Goal: Task Accomplishment & Management: Manage account settings

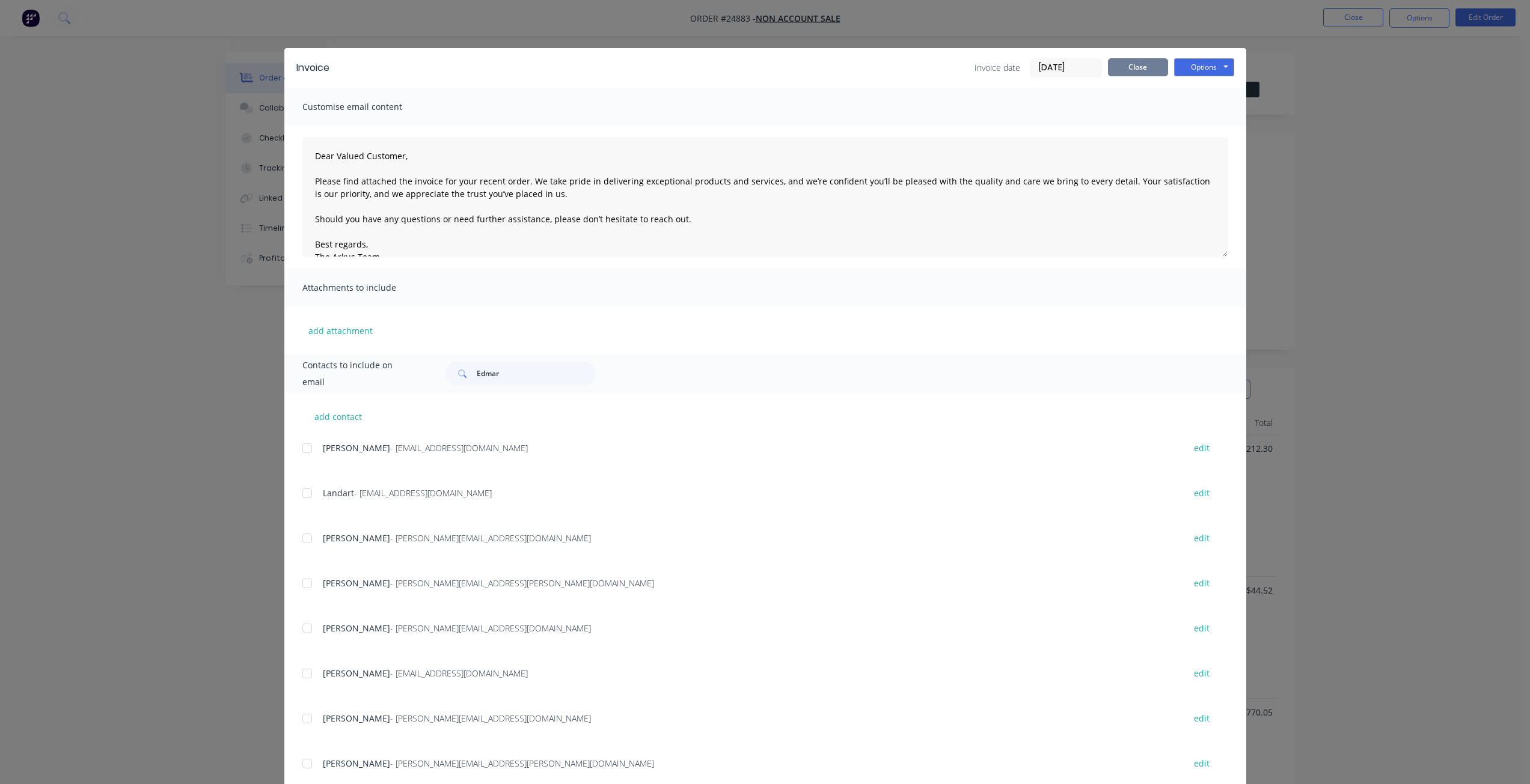
click at [1122, 59] on button "Close" at bounding box center [1138, 67] width 60 height 18
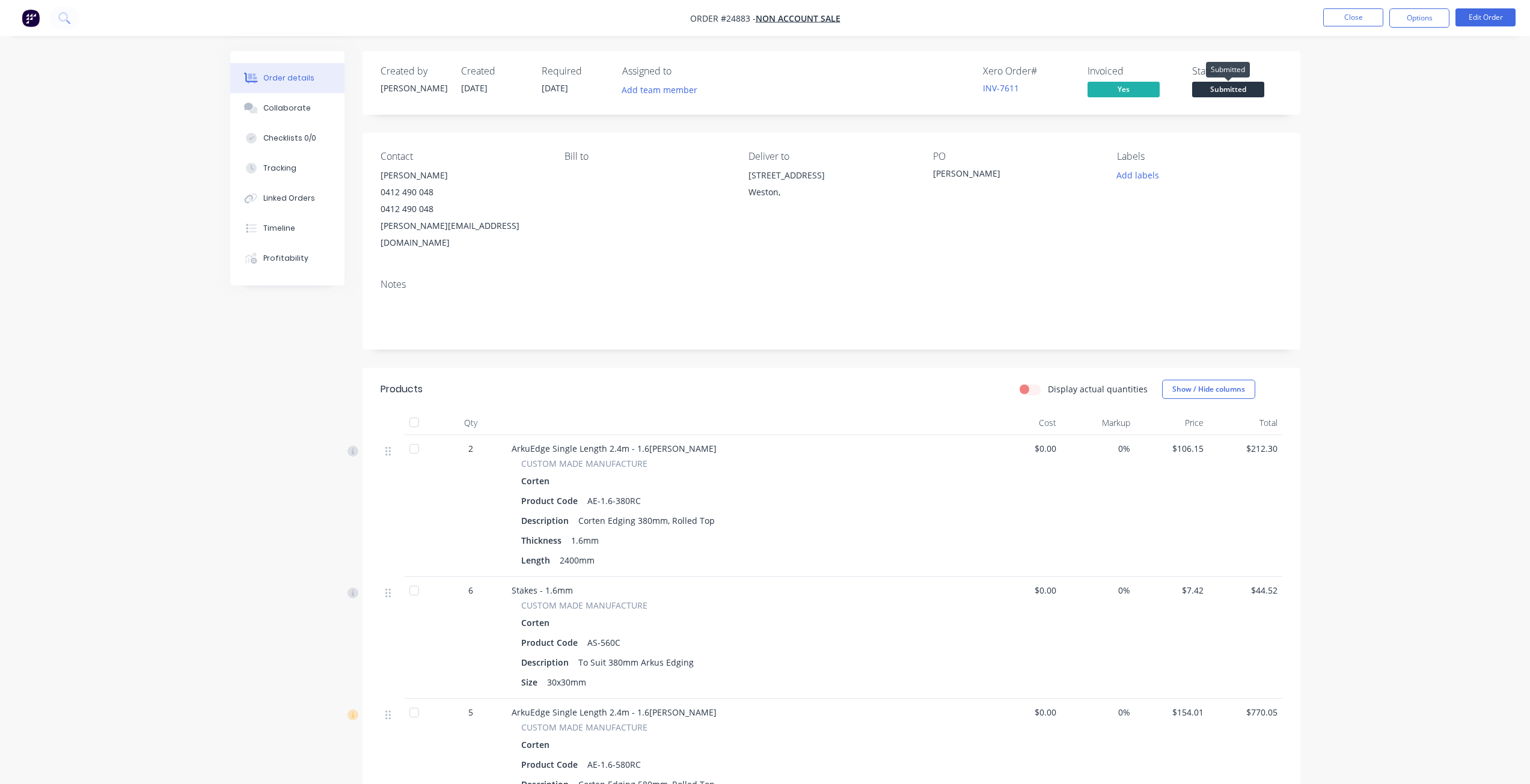
click at [1226, 92] on span "Submitted" at bounding box center [1228, 89] width 72 height 15
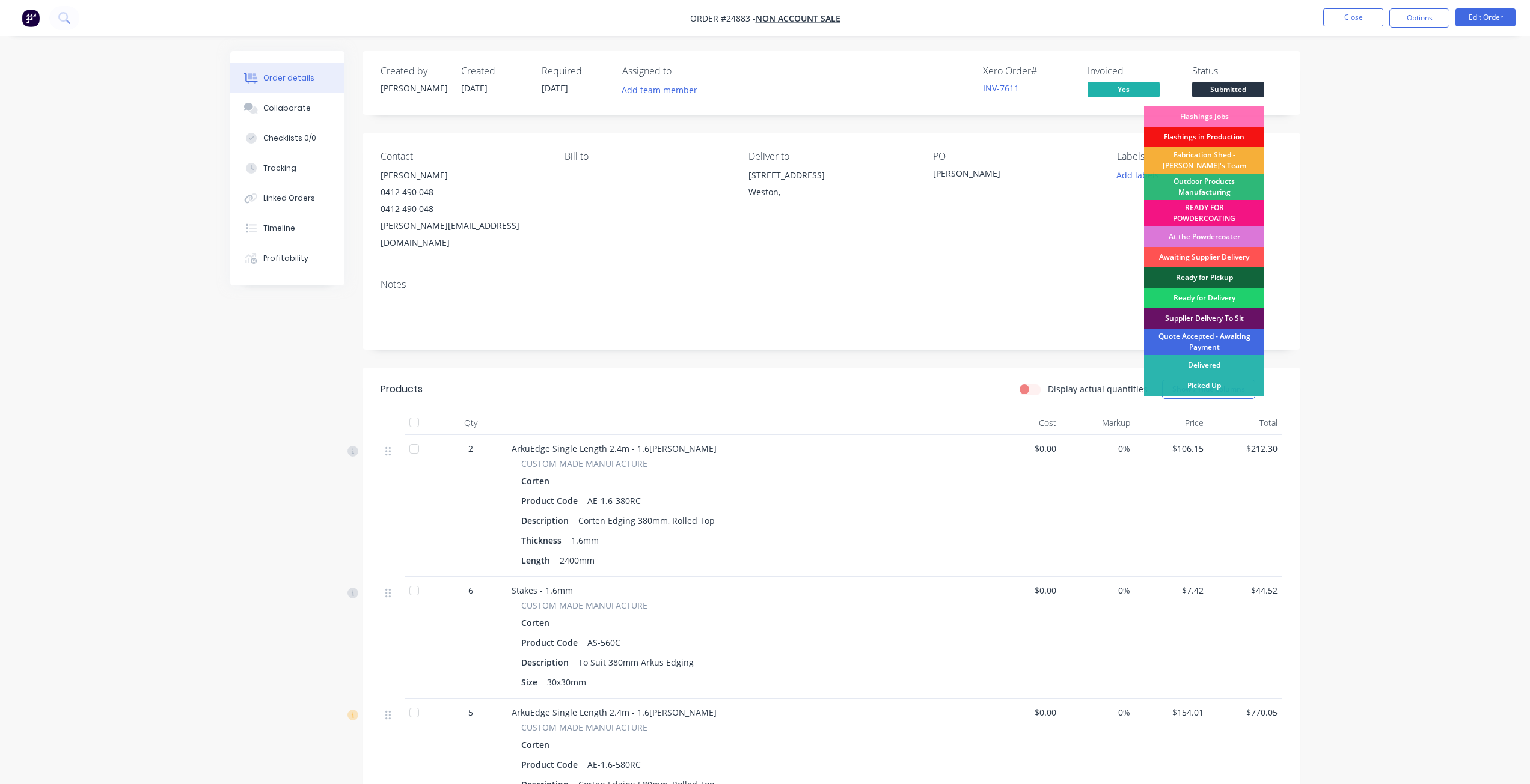
click at [1173, 335] on div "Quote Accepted - Awaiting Payment" at bounding box center [1204, 342] width 120 height 27
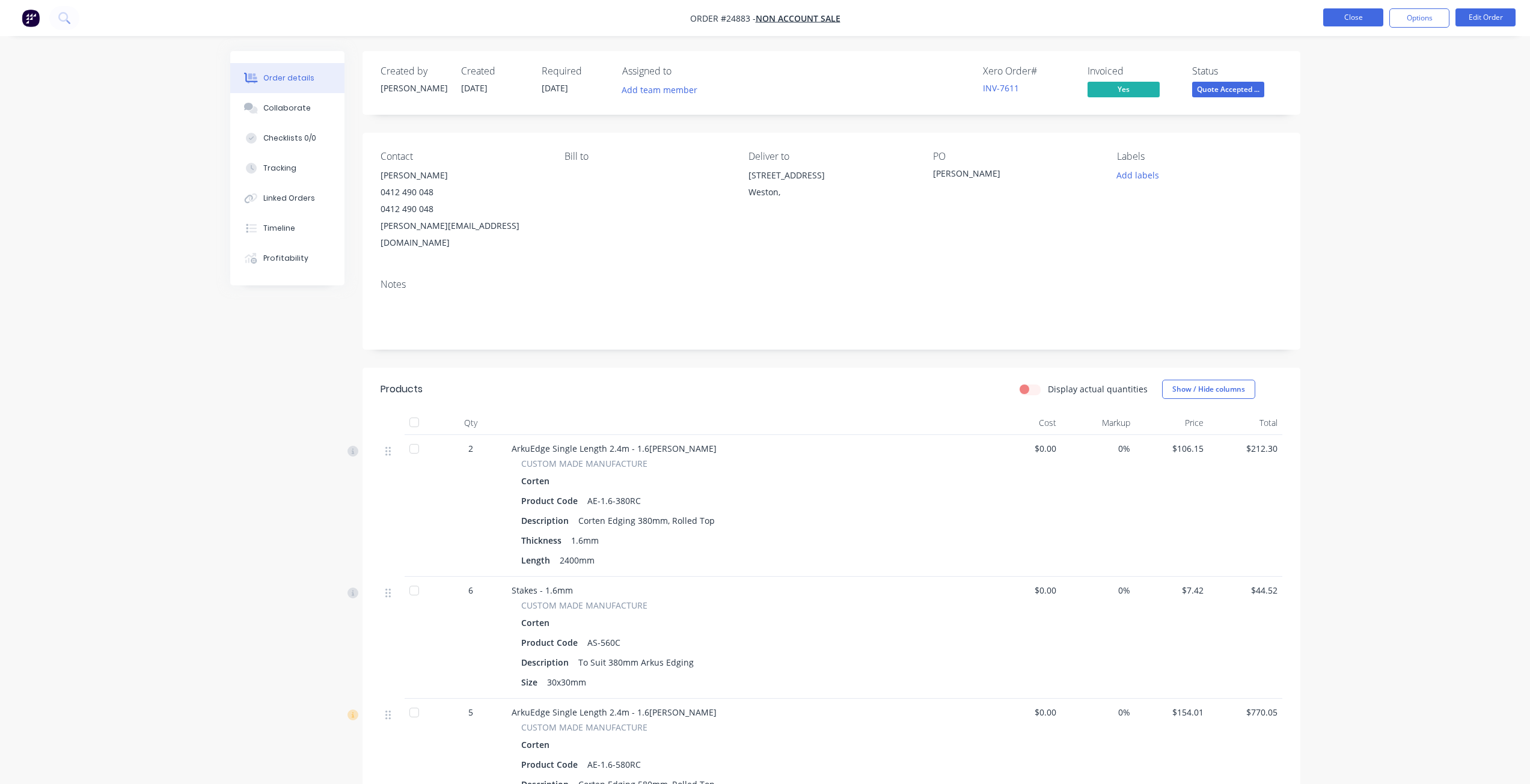
click at [1335, 15] on button "Close" at bounding box center [1353, 17] width 60 height 18
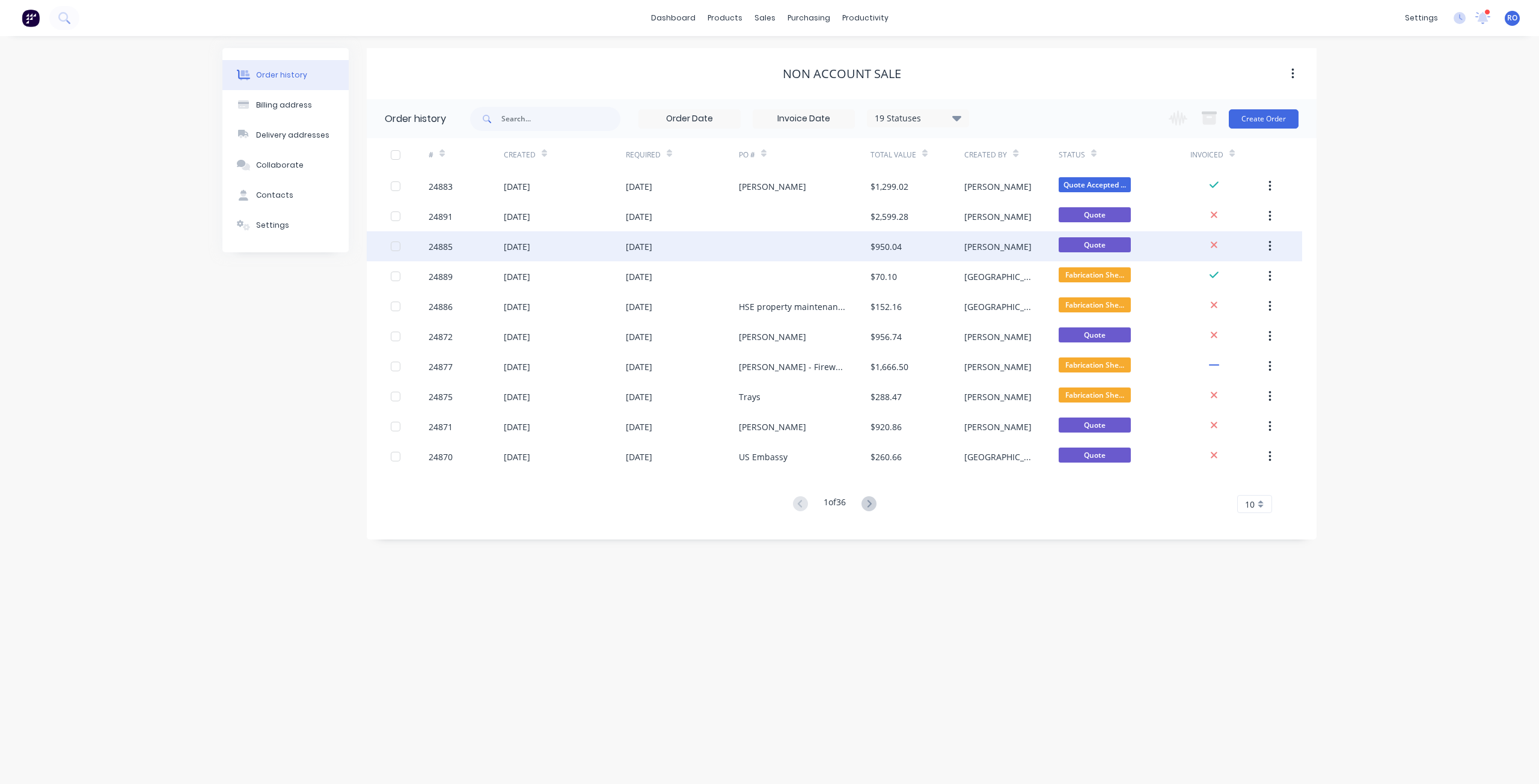
click at [788, 248] on div at bounding box center [805, 246] width 132 height 30
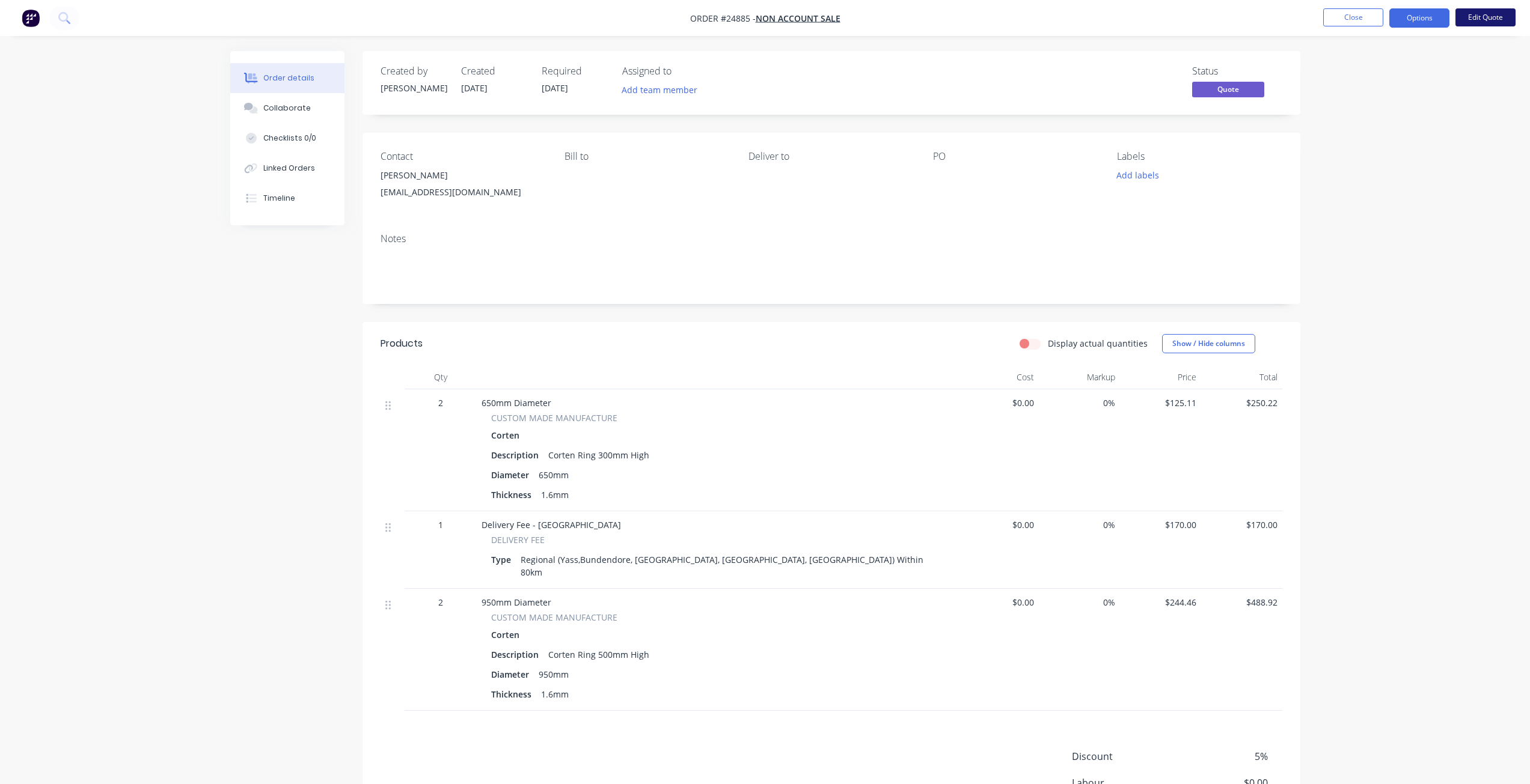
click at [1490, 14] on button "Edit Quote" at bounding box center [1485, 17] width 60 height 18
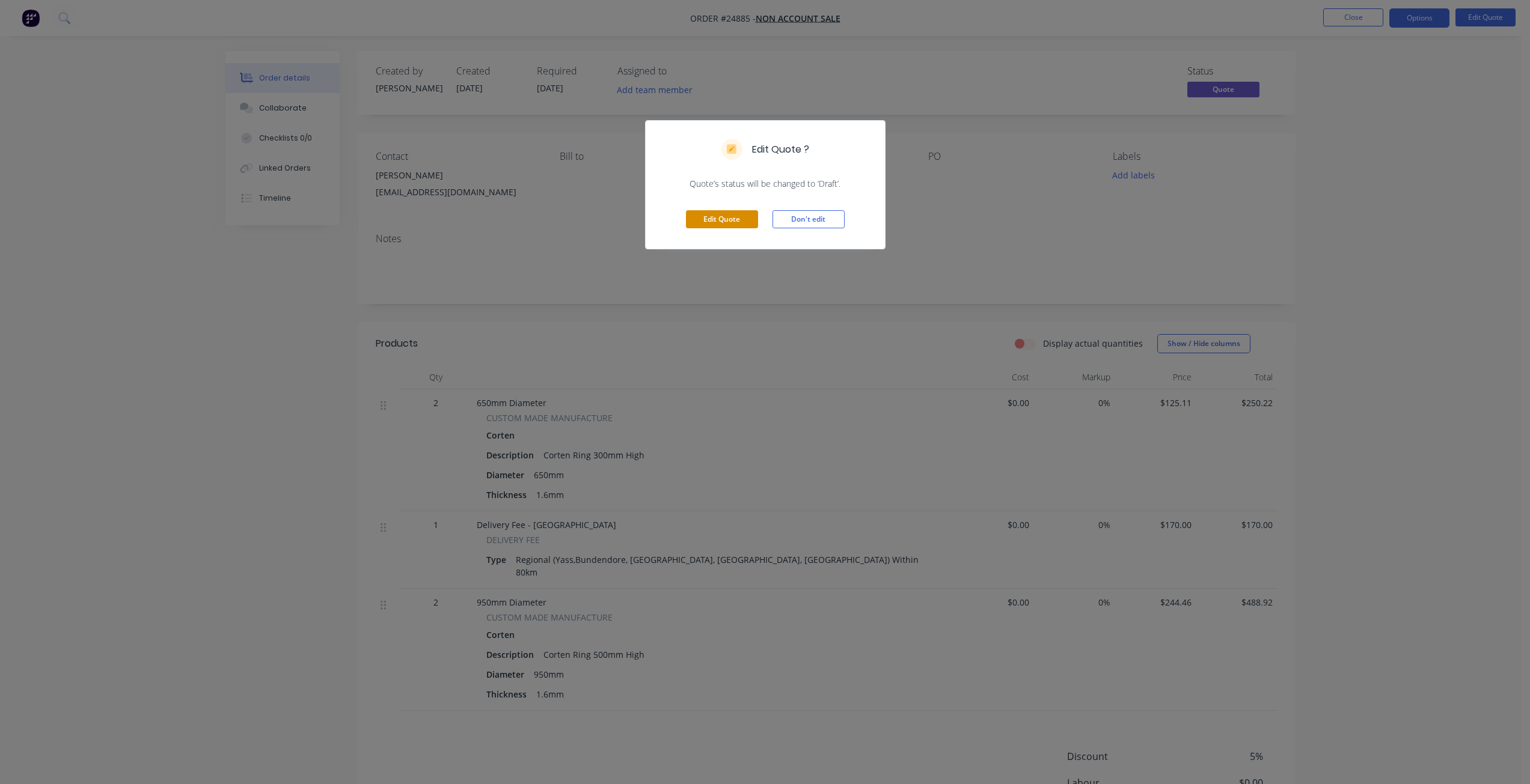
click at [728, 217] on button "Edit Quote" at bounding box center [722, 219] width 72 height 18
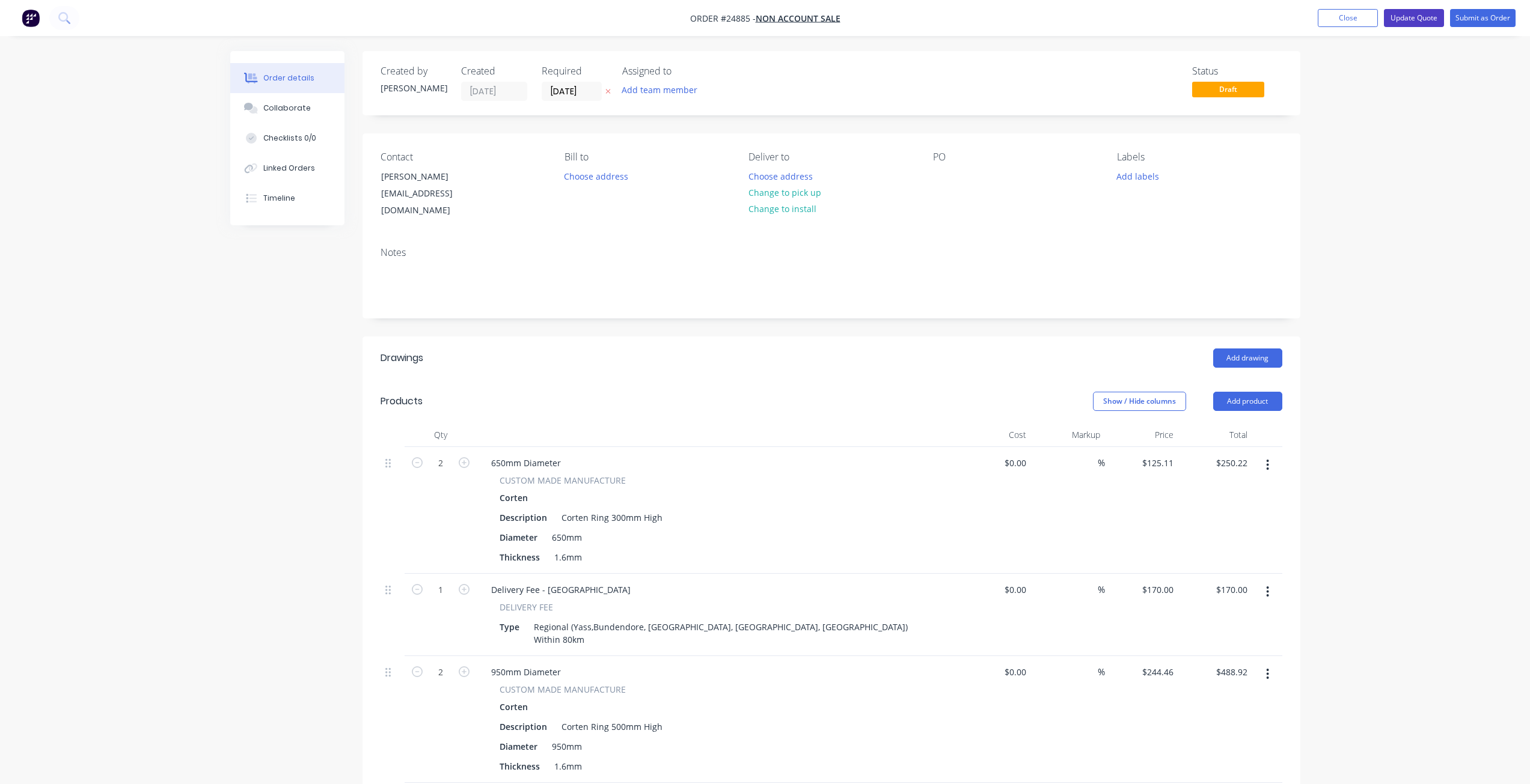
click at [1411, 20] on button "Update Quote" at bounding box center [1414, 18] width 60 height 18
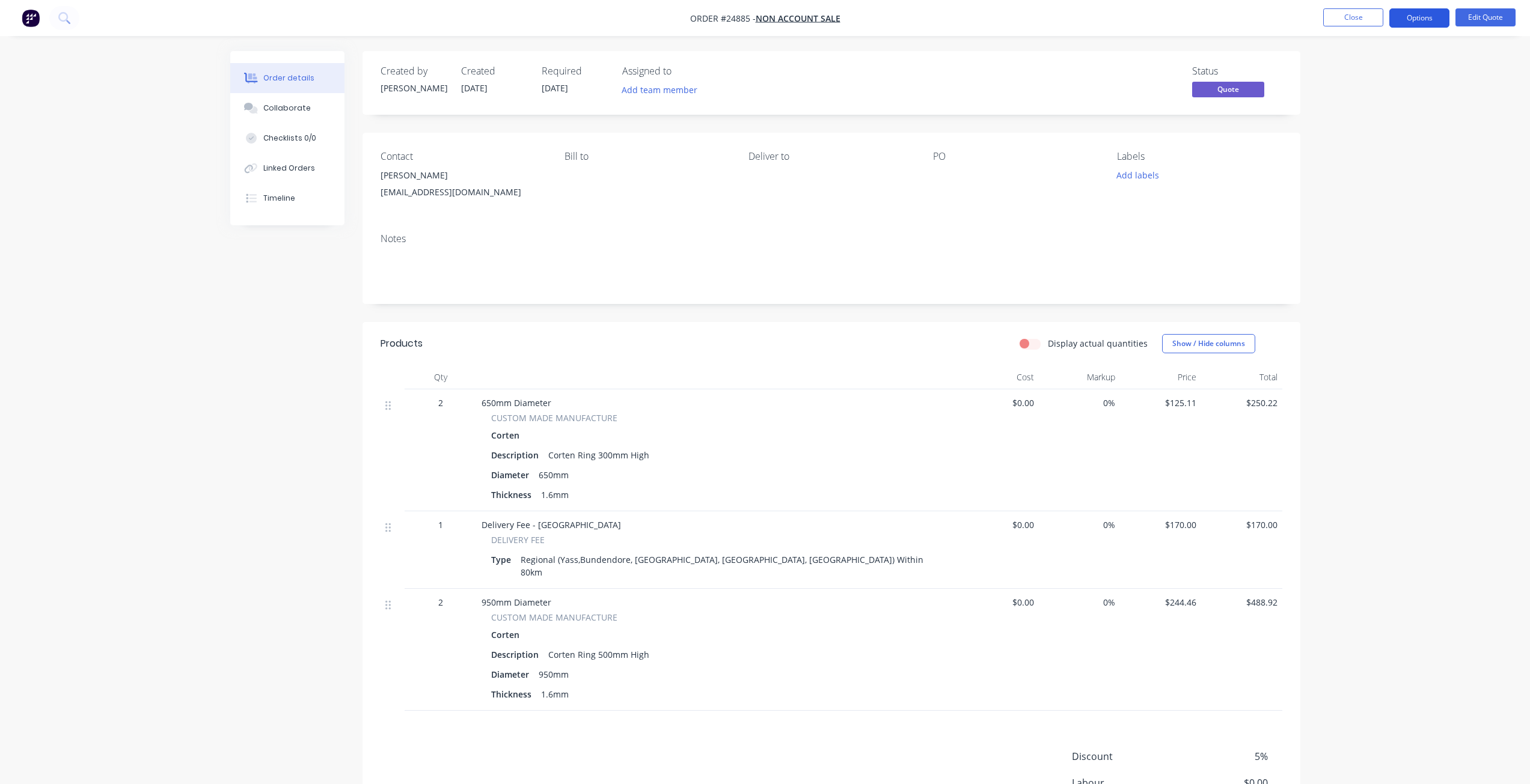
click at [1411, 19] on button "Options" at bounding box center [1419, 18] width 60 height 19
click at [1371, 151] on div "Convert to Order" at bounding box center [1383, 145] width 111 height 17
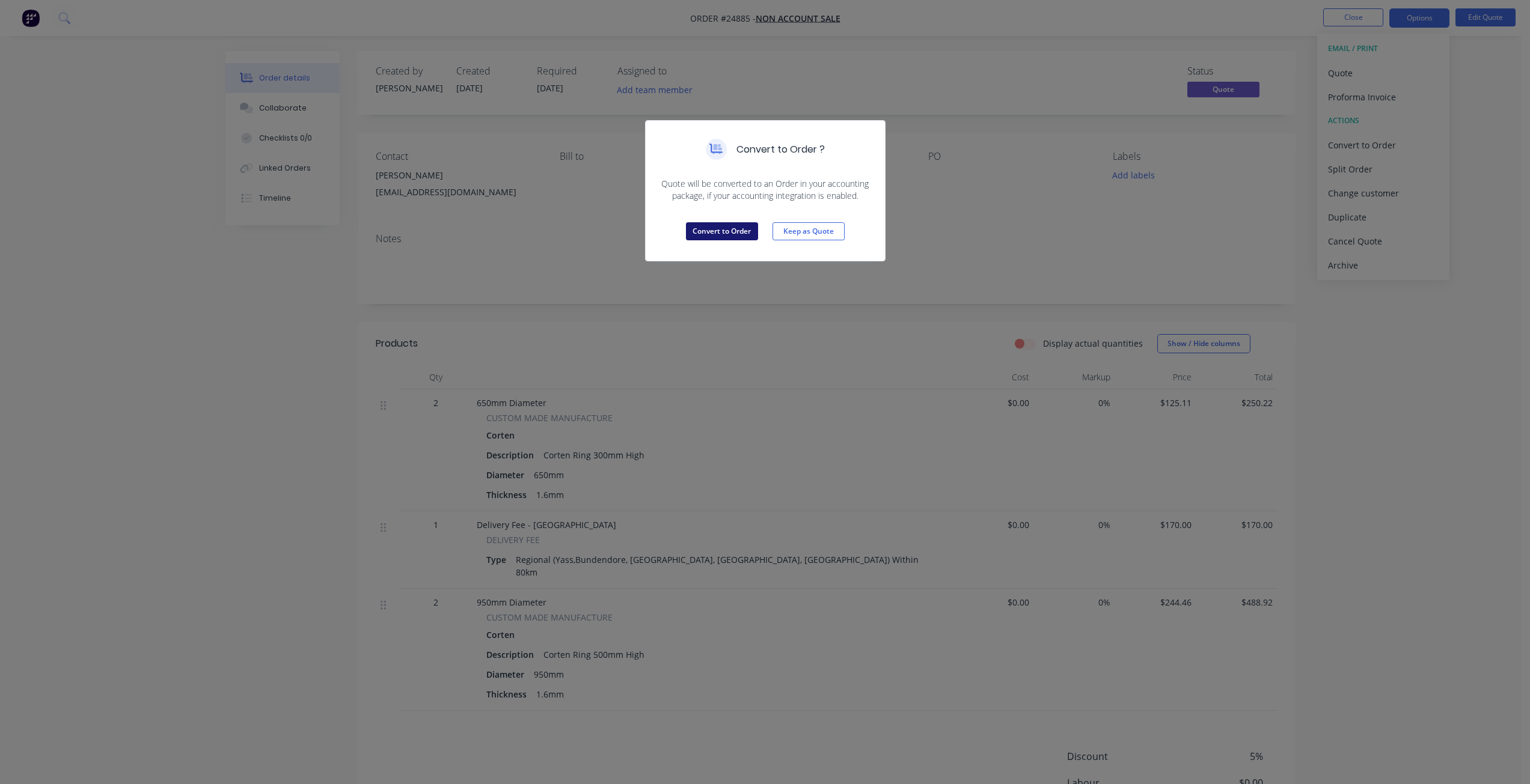
click at [723, 232] on button "Convert to Order" at bounding box center [722, 231] width 72 height 18
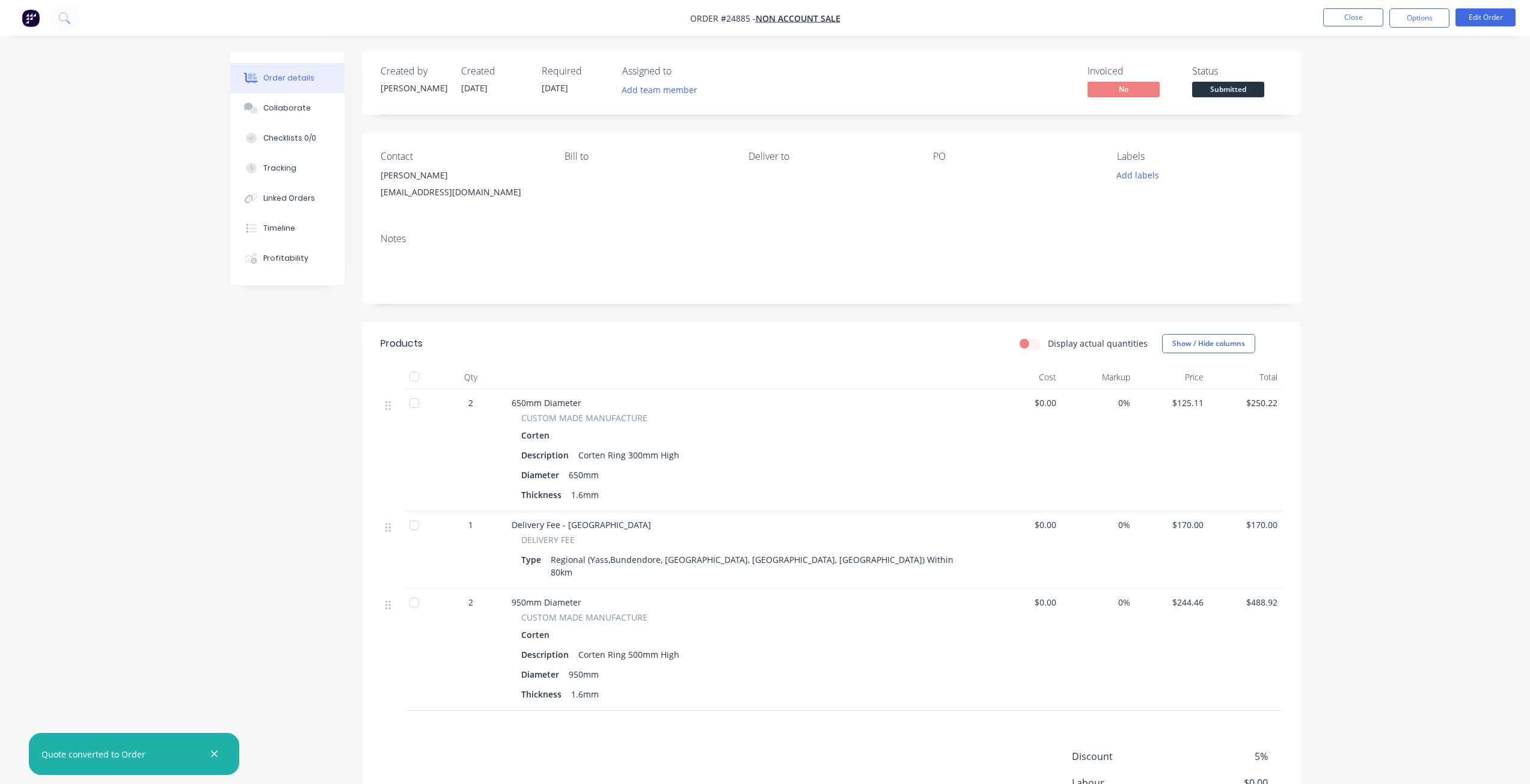
click at [1232, 94] on span "Submitted" at bounding box center [1228, 89] width 72 height 15
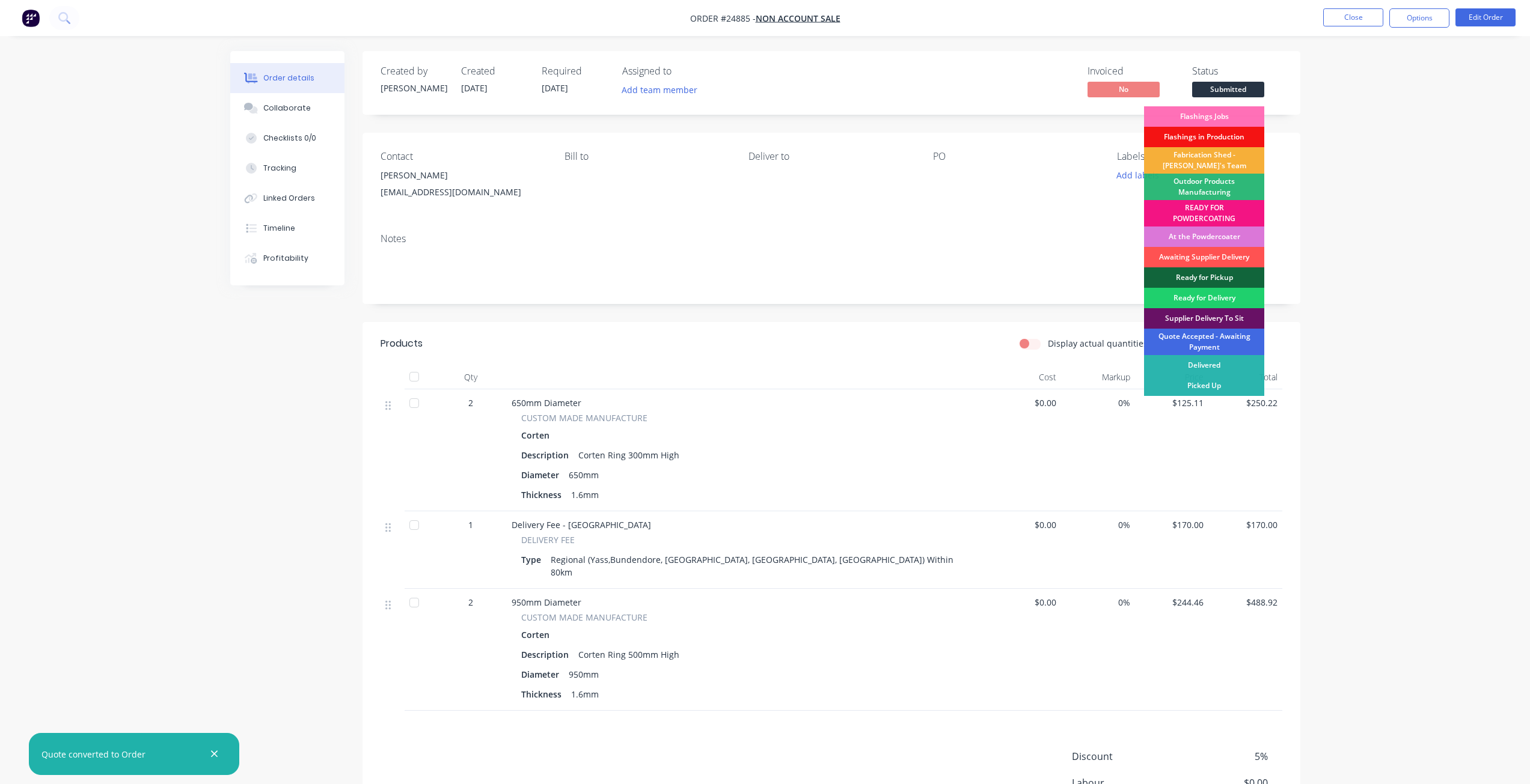
click at [1240, 336] on div "Quote Accepted - Awaiting Payment" at bounding box center [1204, 342] width 120 height 27
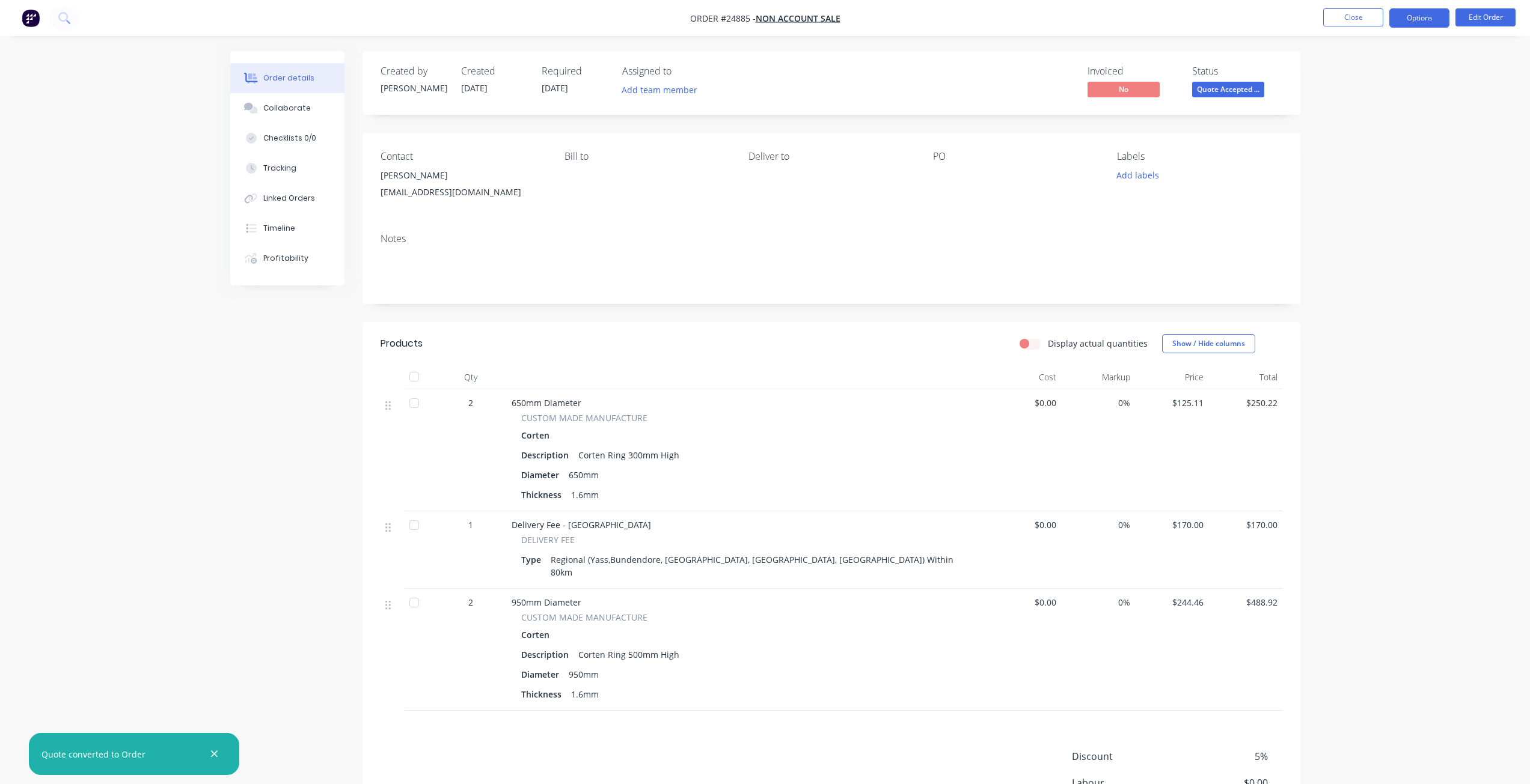
click at [1409, 27] on button "Options" at bounding box center [1419, 18] width 60 height 19
click at [1372, 75] on div "Invoice" at bounding box center [1383, 73] width 111 height 17
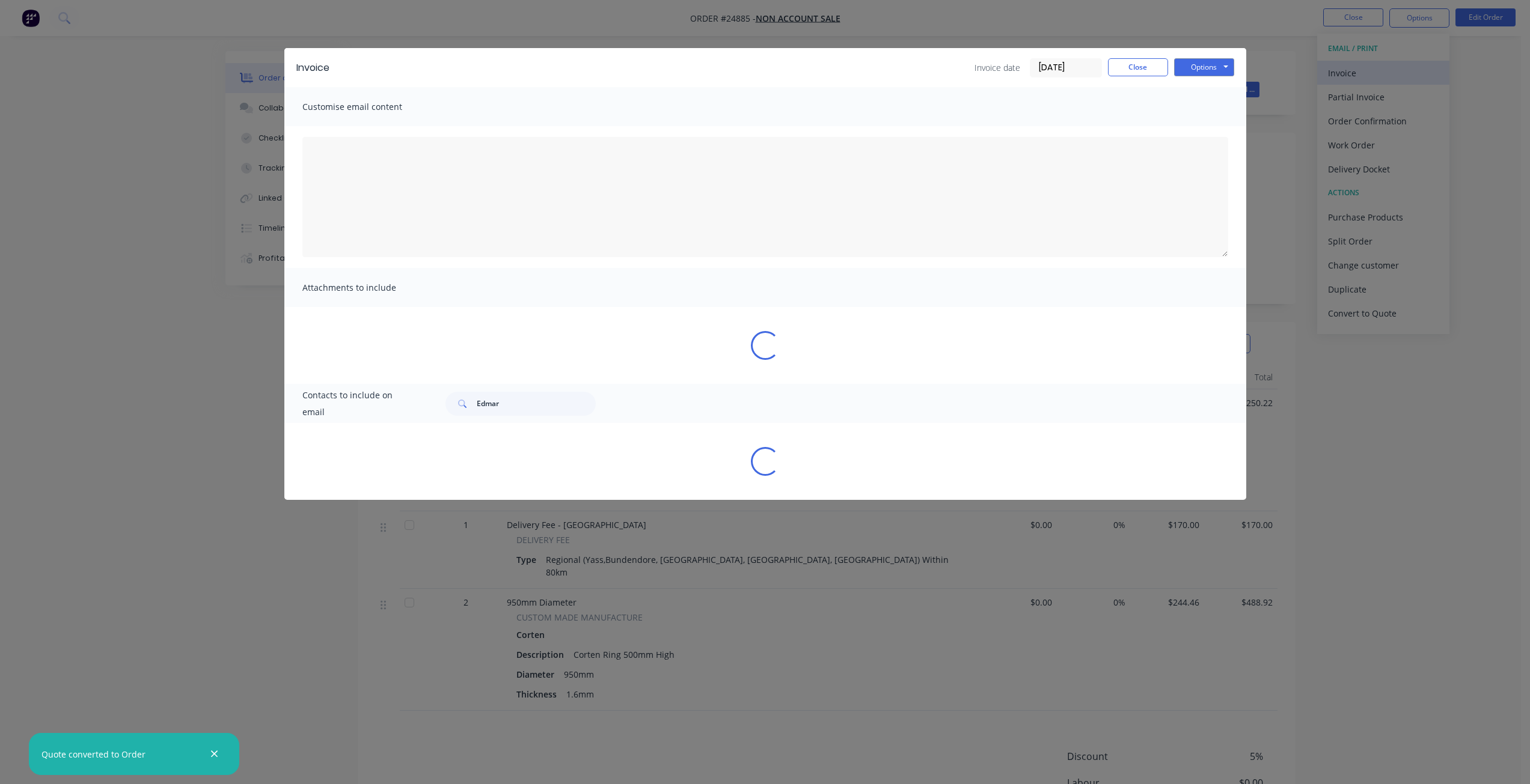
type textarea "Dear Valued Customer, Please find attached the invoice for your recent order. W…"
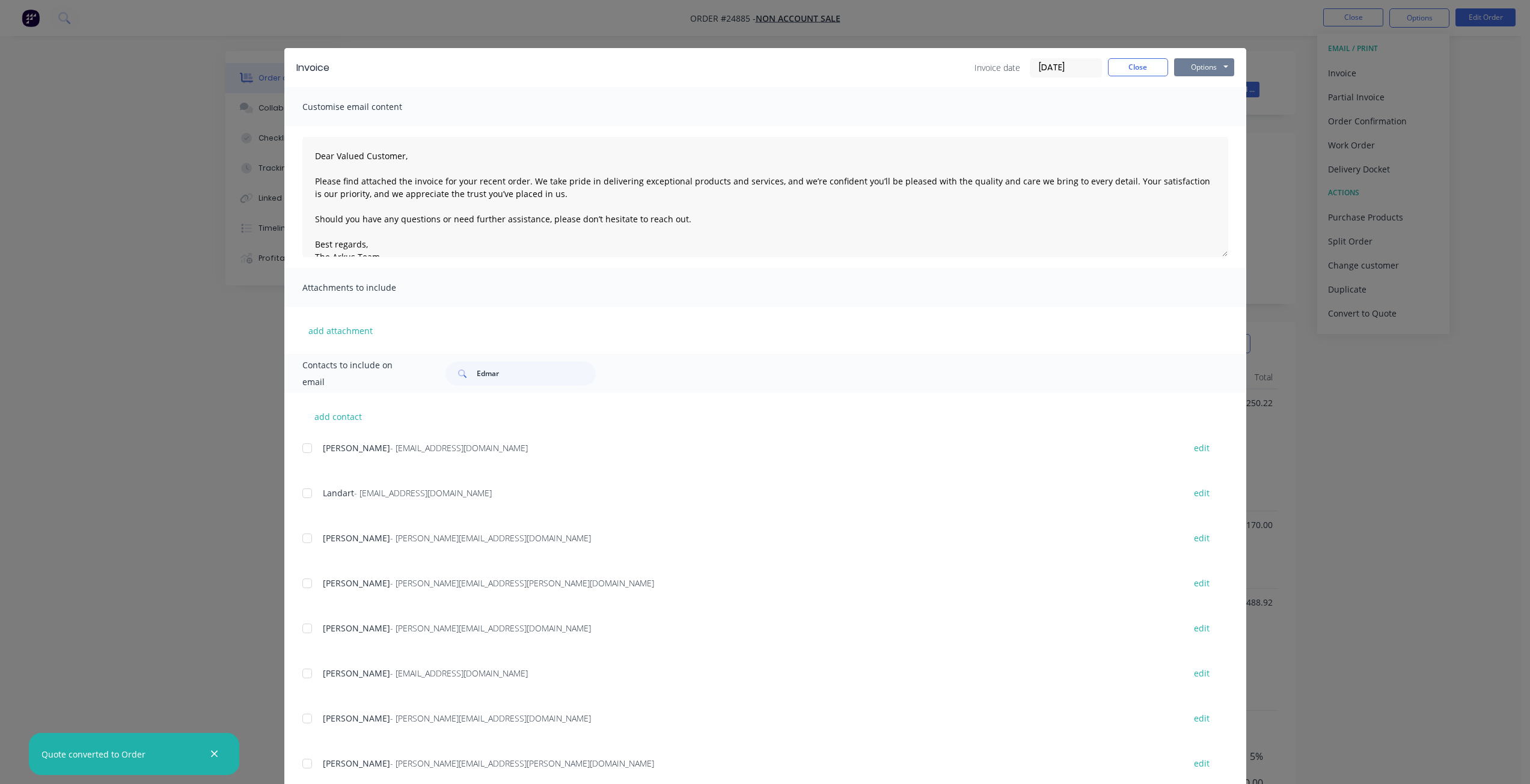
click at [1203, 70] on button "Options" at bounding box center [1204, 67] width 60 height 18
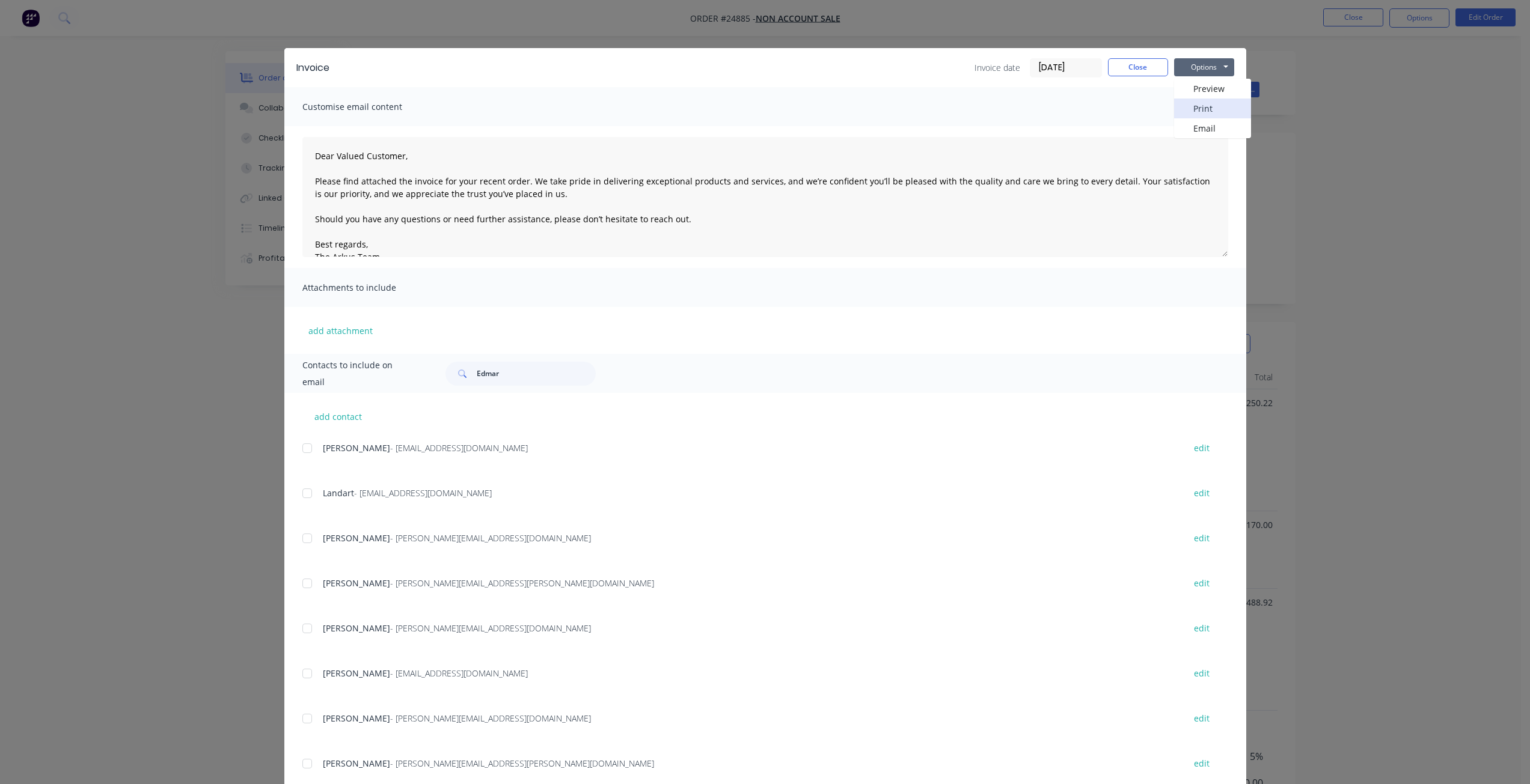
click at [1200, 112] on button "Print" at bounding box center [1212, 109] width 77 height 20
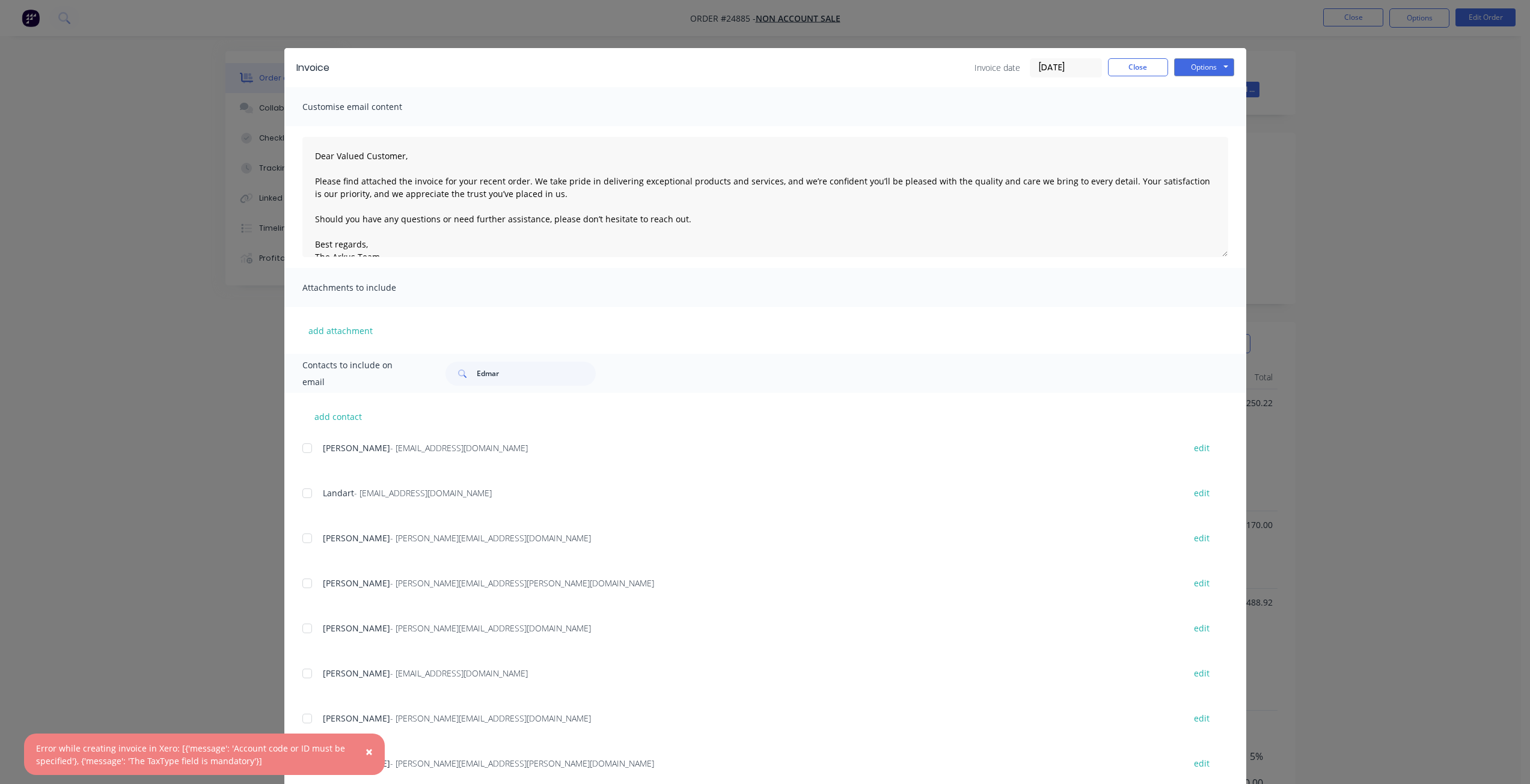
click at [127, 654] on div "Invoice Invoice date [DATE] Close Options Preview Print Email Customise email c…" at bounding box center [765, 392] width 1530 height 784
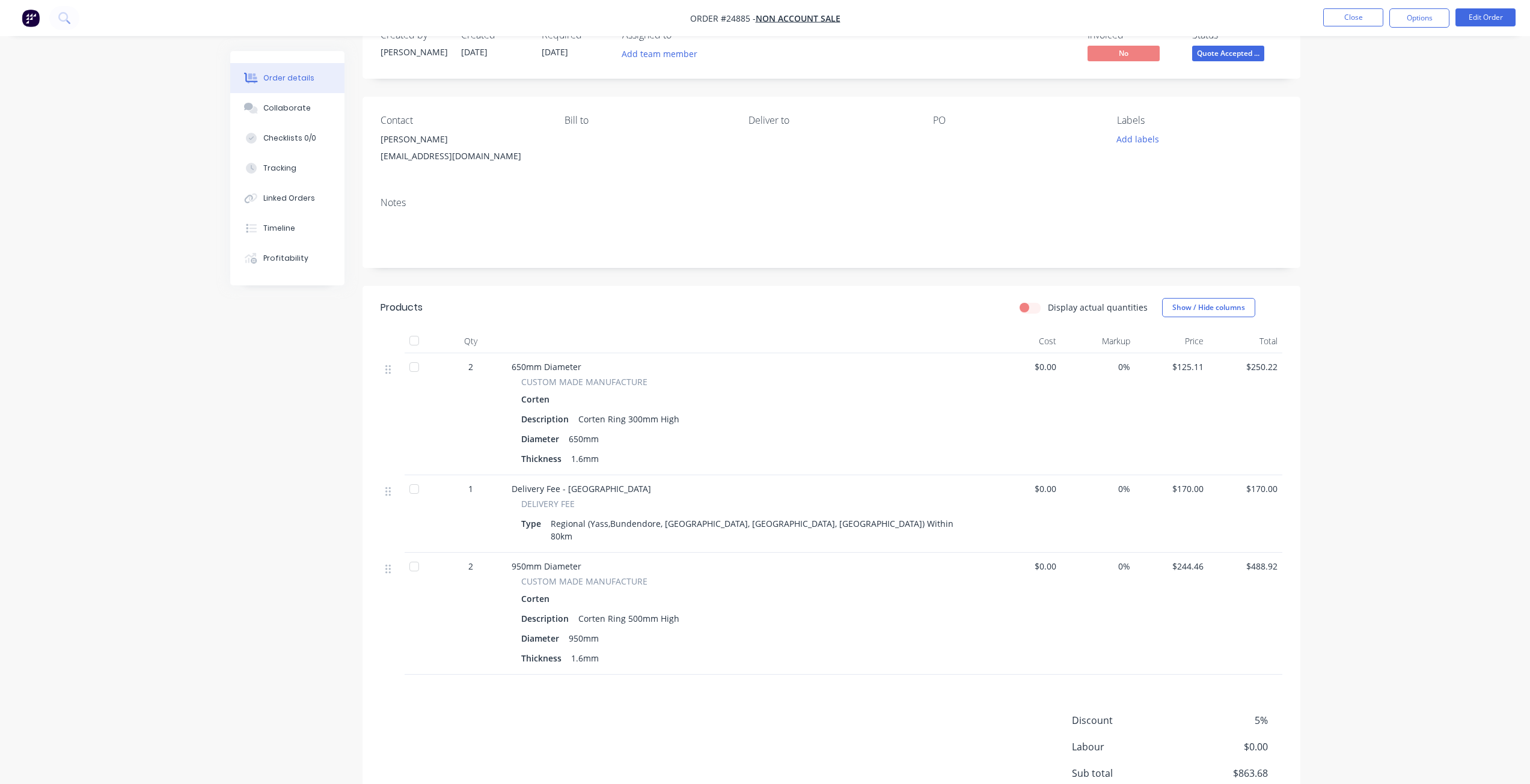
scroll to position [155, 0]
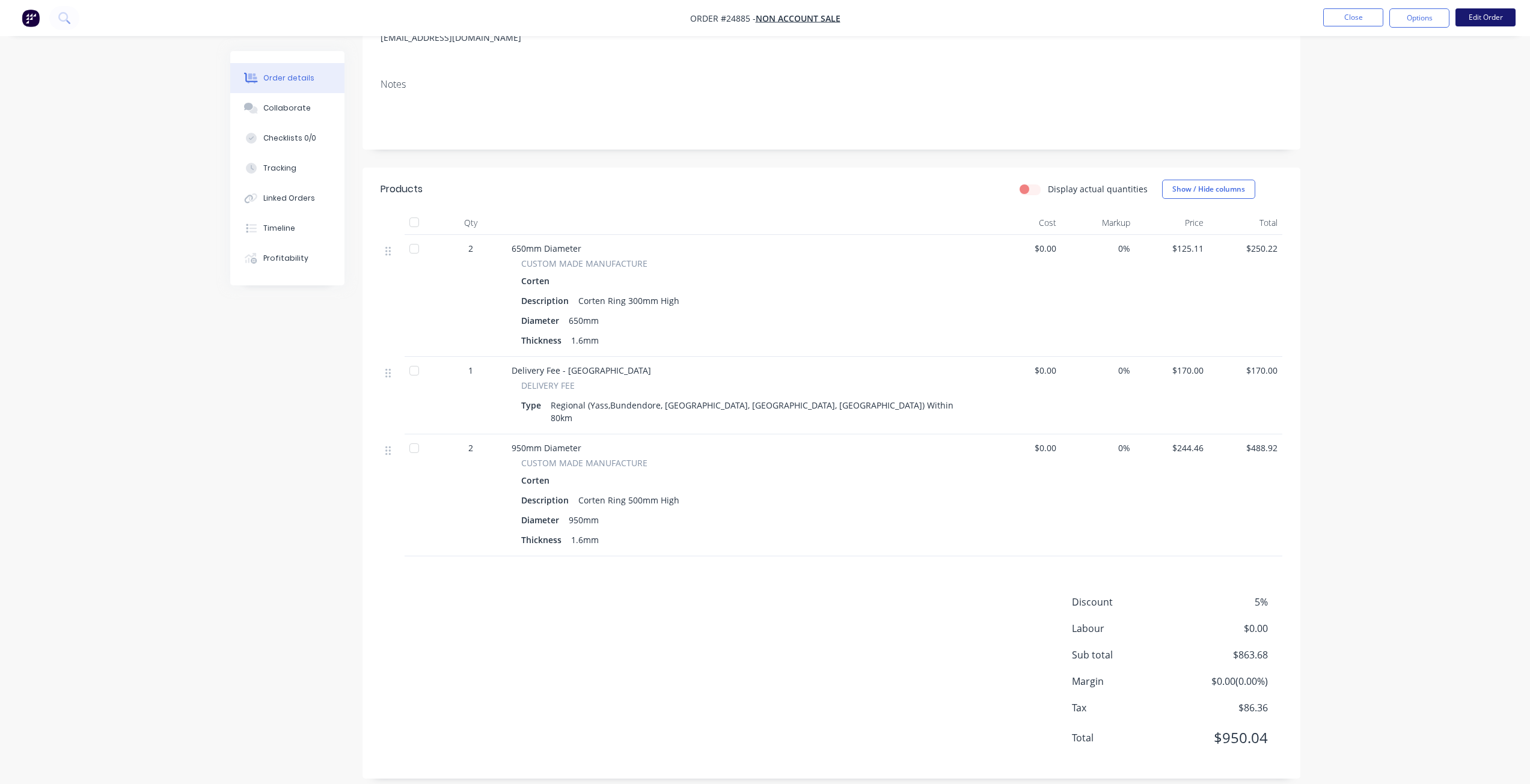
click at [1482, 21] on button "Edit Order" at bounding box center [1485, 17] width 60 height 18
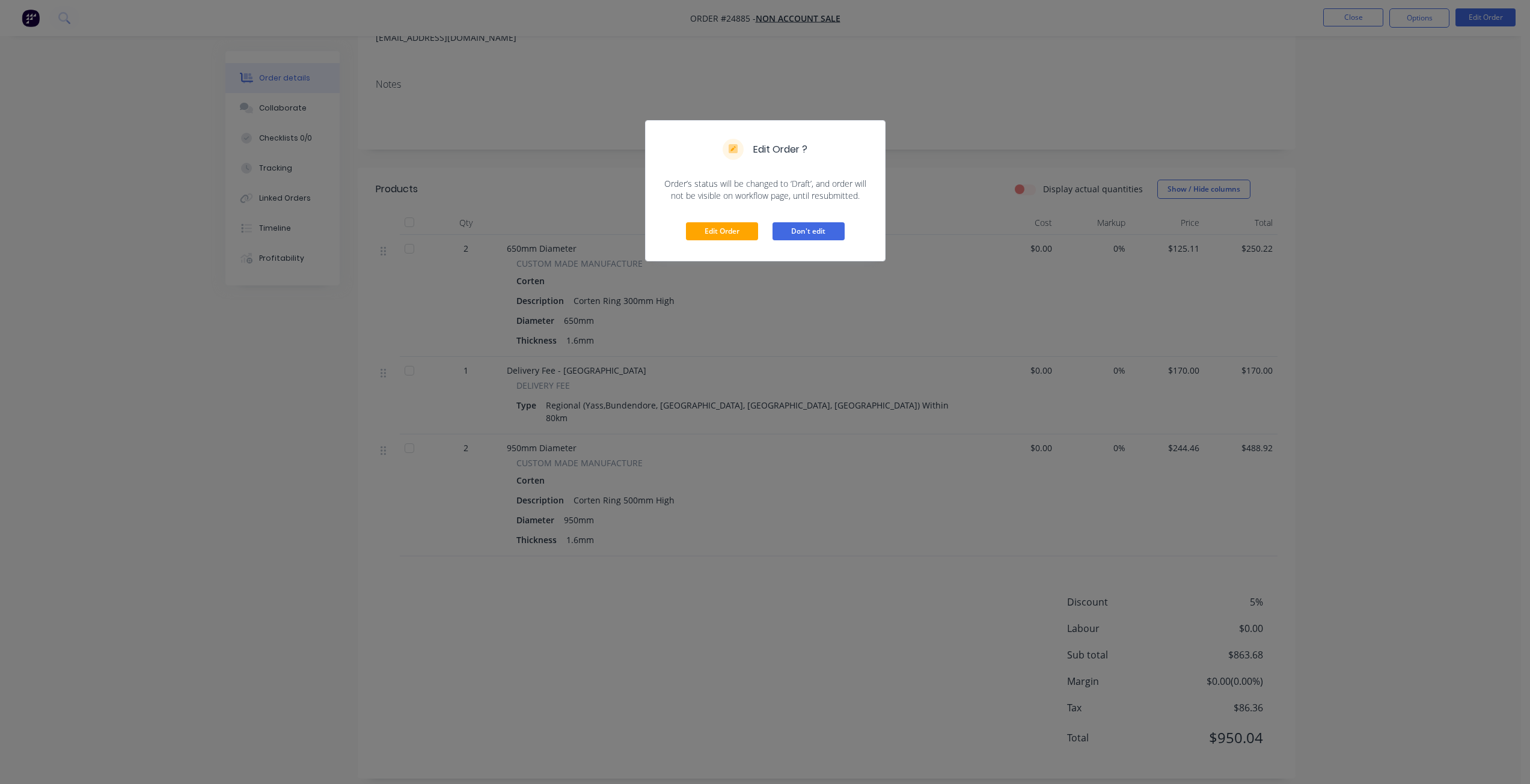
click at [793, 235] on button "Don't edit" at bounding box center [809, 231] width 72 height 18
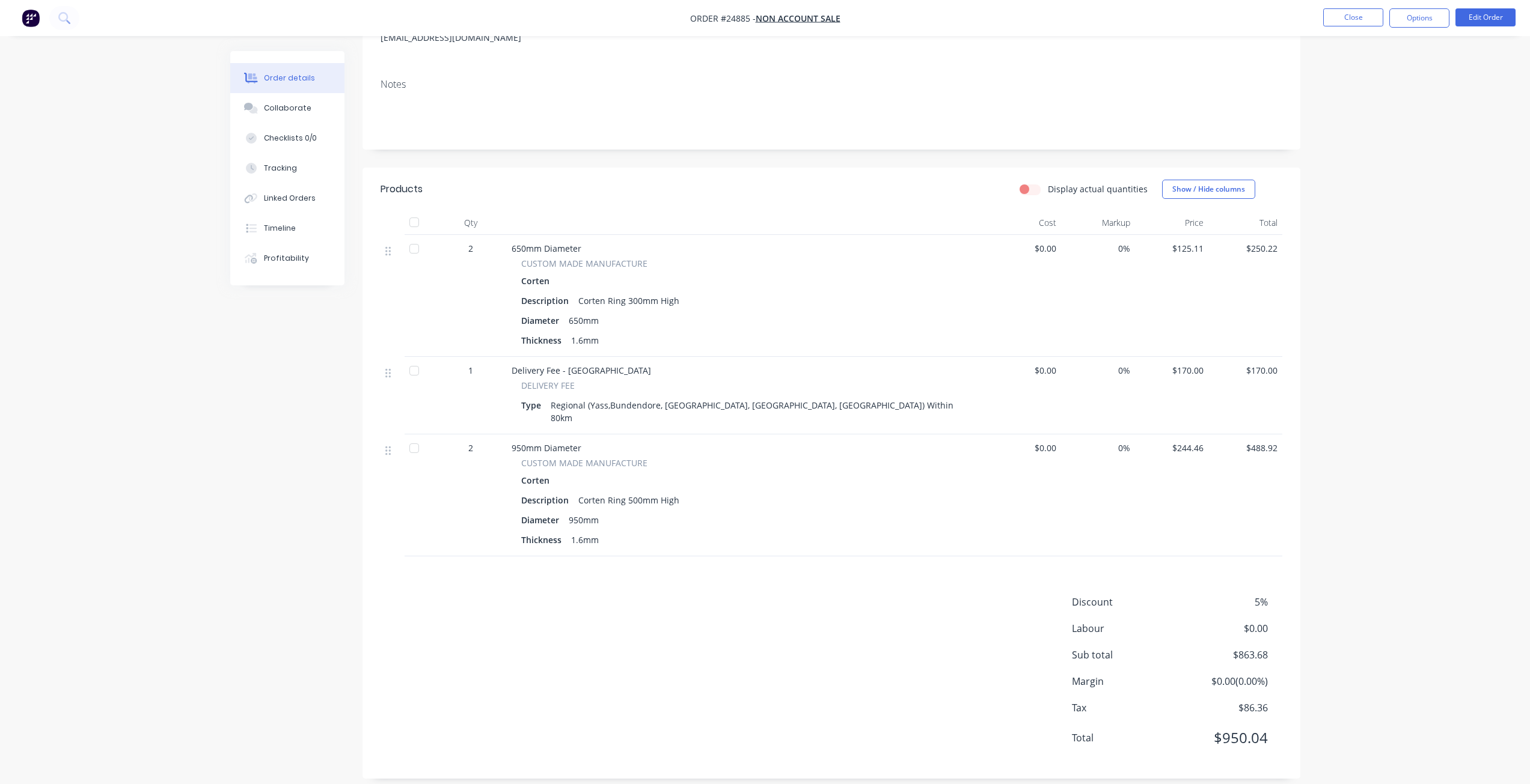
click at [1420, 66] on div "Order details Collaborate Checklists 0/0 Tracking Linked Orders Timeline Profit…" at bounding box center [765, 321] width 1530 height 951
click at [1423, 19] on button "Options" at bounding box center [1419, 18] width 60 height 19
click at [1365, 75] on div "Invoice" at bounding box center [1383, 73] width 111 height 17
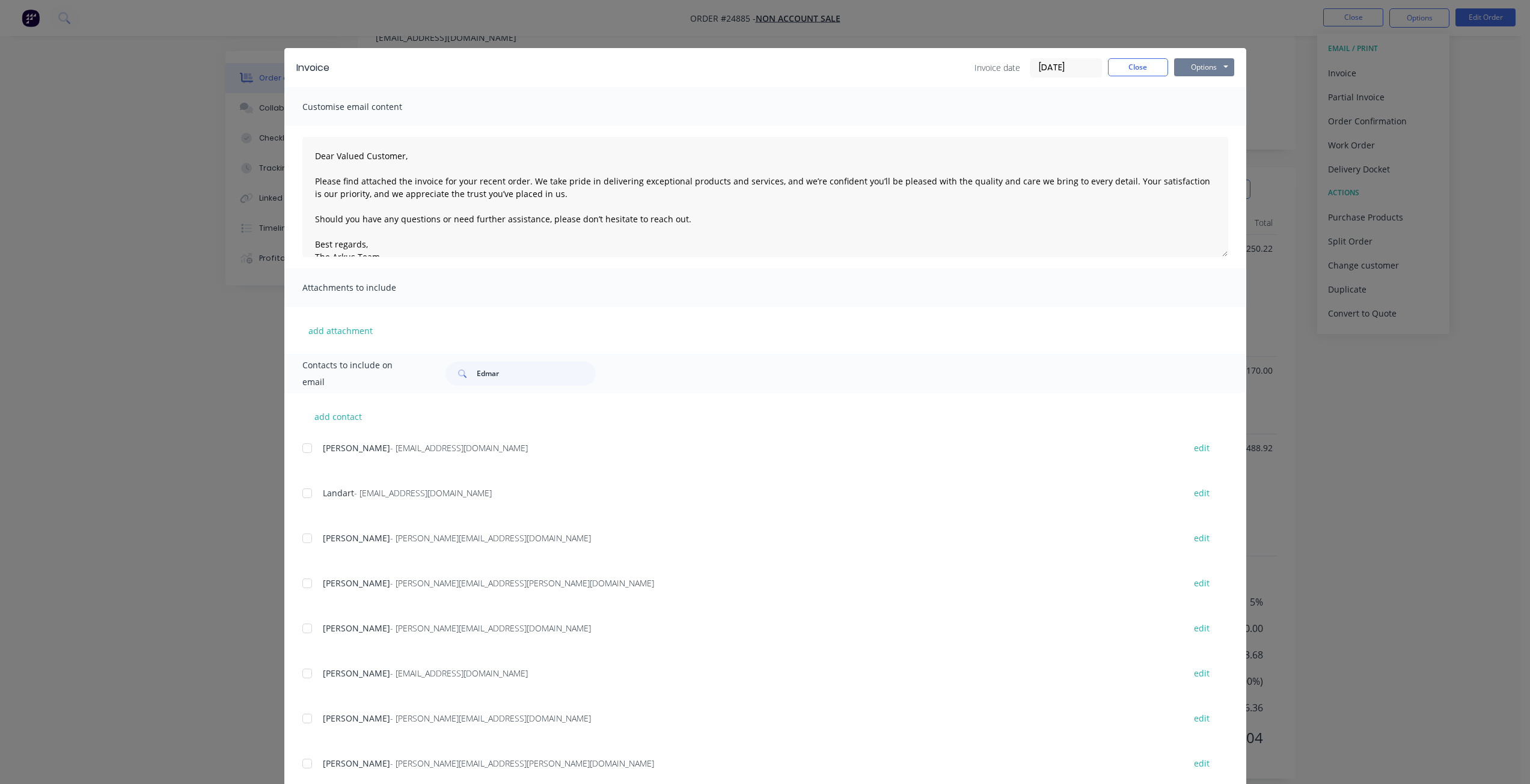
click at [1214, 66] on button "Options" at bounding box center [1204, 67] width 60 height 18
click at [1198, 110] on button "Print" at bounding box center [1212, 109] width 77 height 20
drag, startPoint x: 531, startPoint y: 376, endPoint x: 449, endPoint y: 375, distance: 82.0
click at [450, 375] on div "Edmar" at bounding box center [521, 373] width 150 height 24
click at [1221, 70] on button "Options" at bounding box center [1204, 67] width 60 height 18
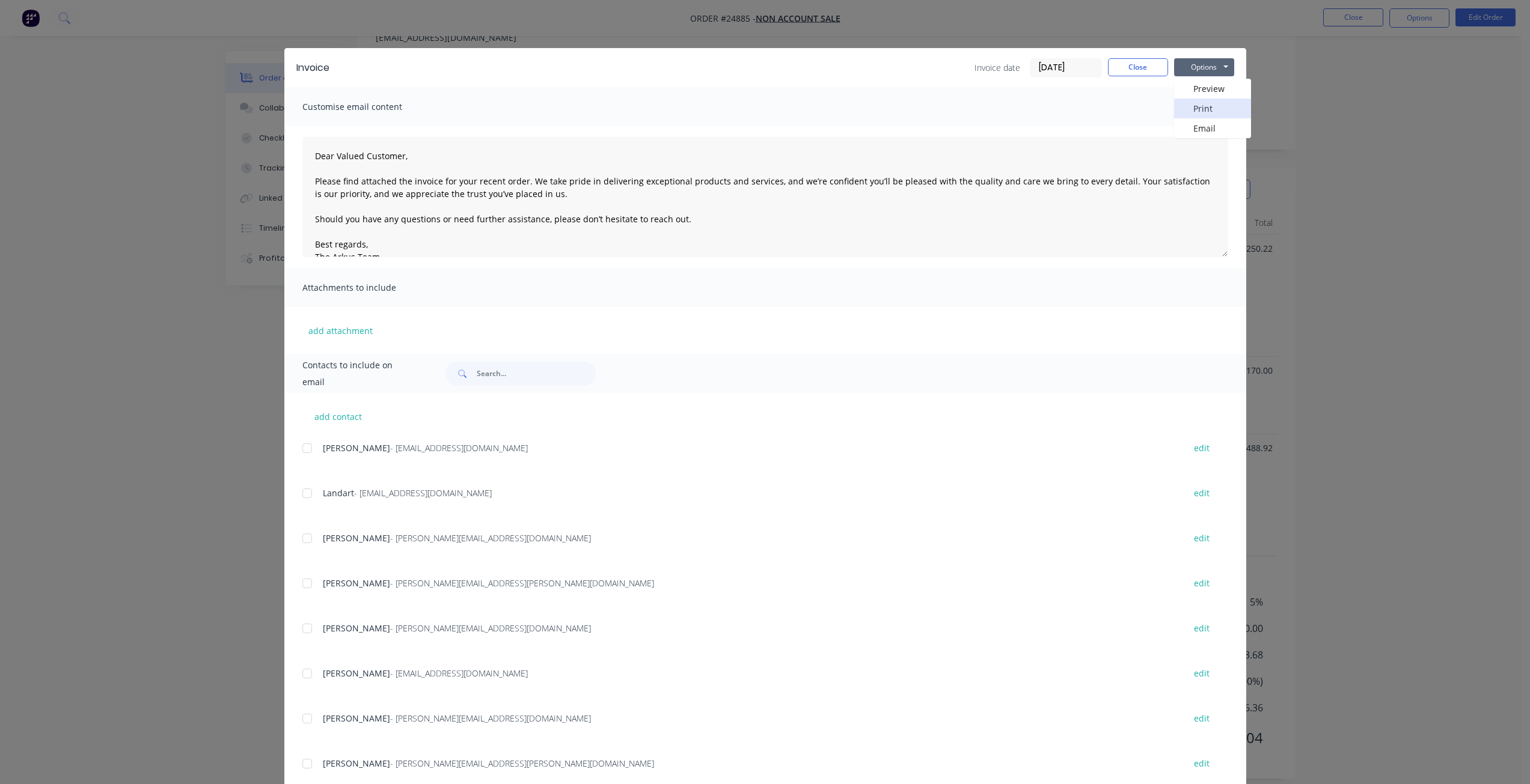
click at [1204, 110] on button "Print" at bounding box center [1212, 109] width 77 height 20
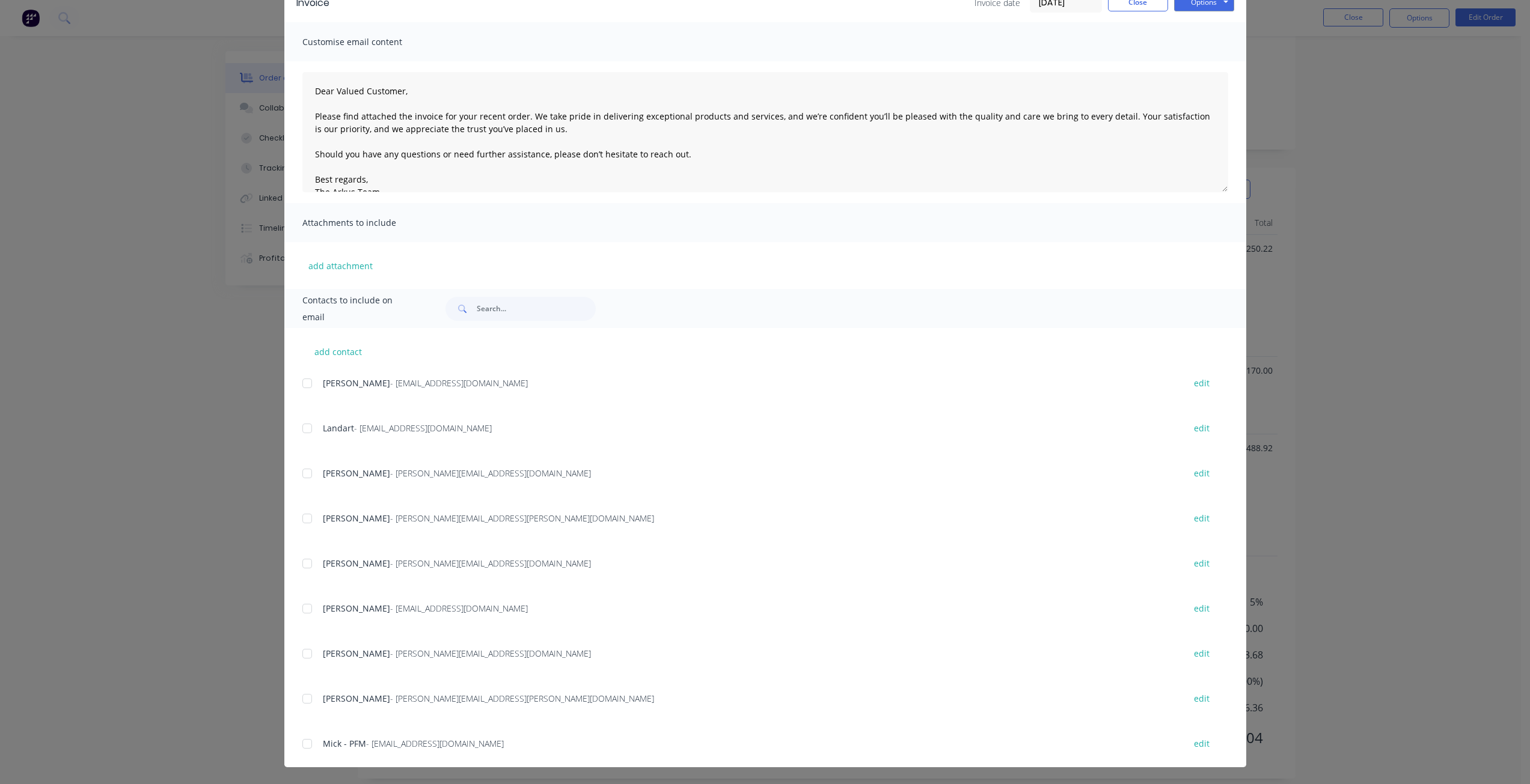
scroll to position [0, 0]
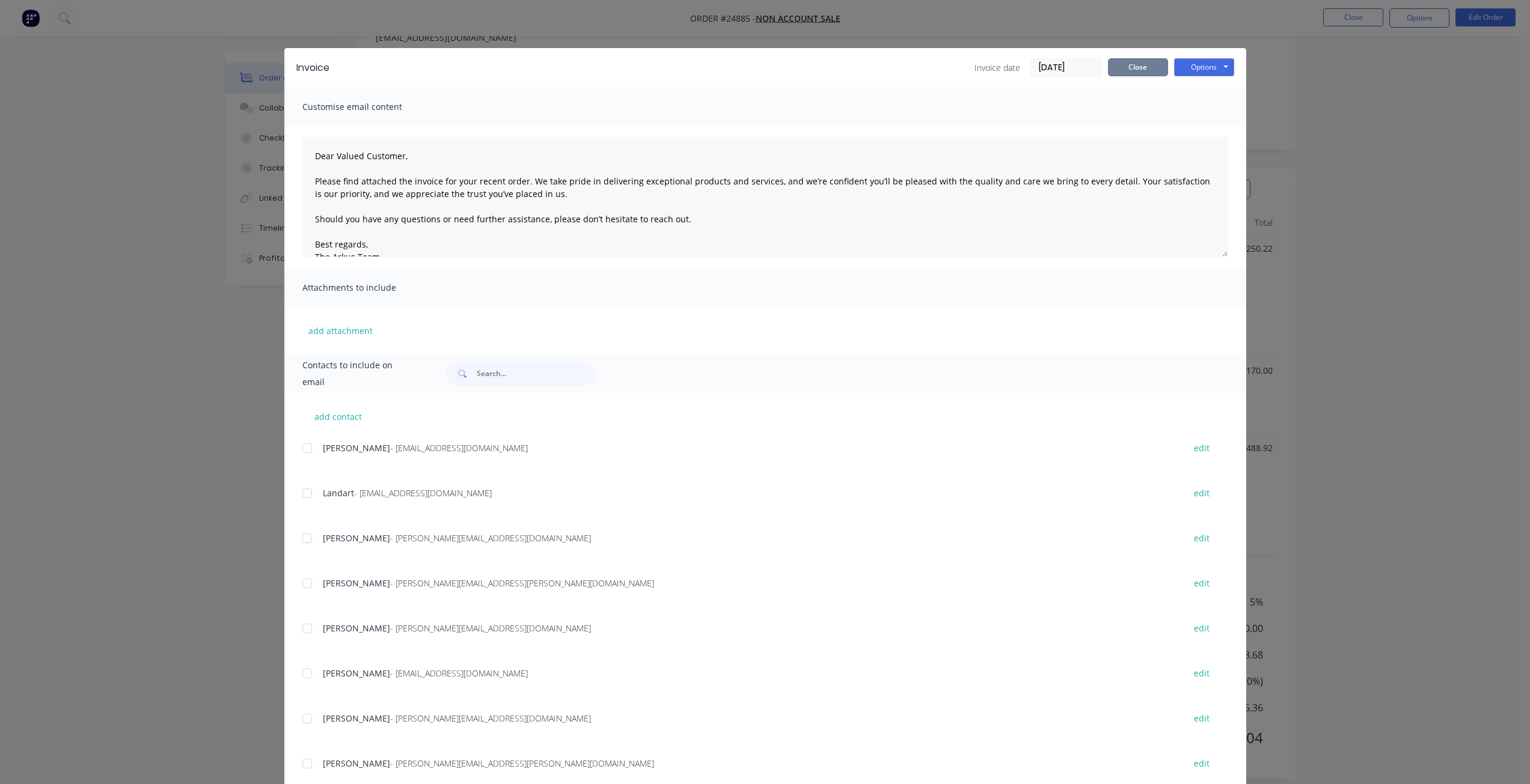
click at [1132, 66] on button "Close" at bounding box center [1138, 67] width 60 height 18
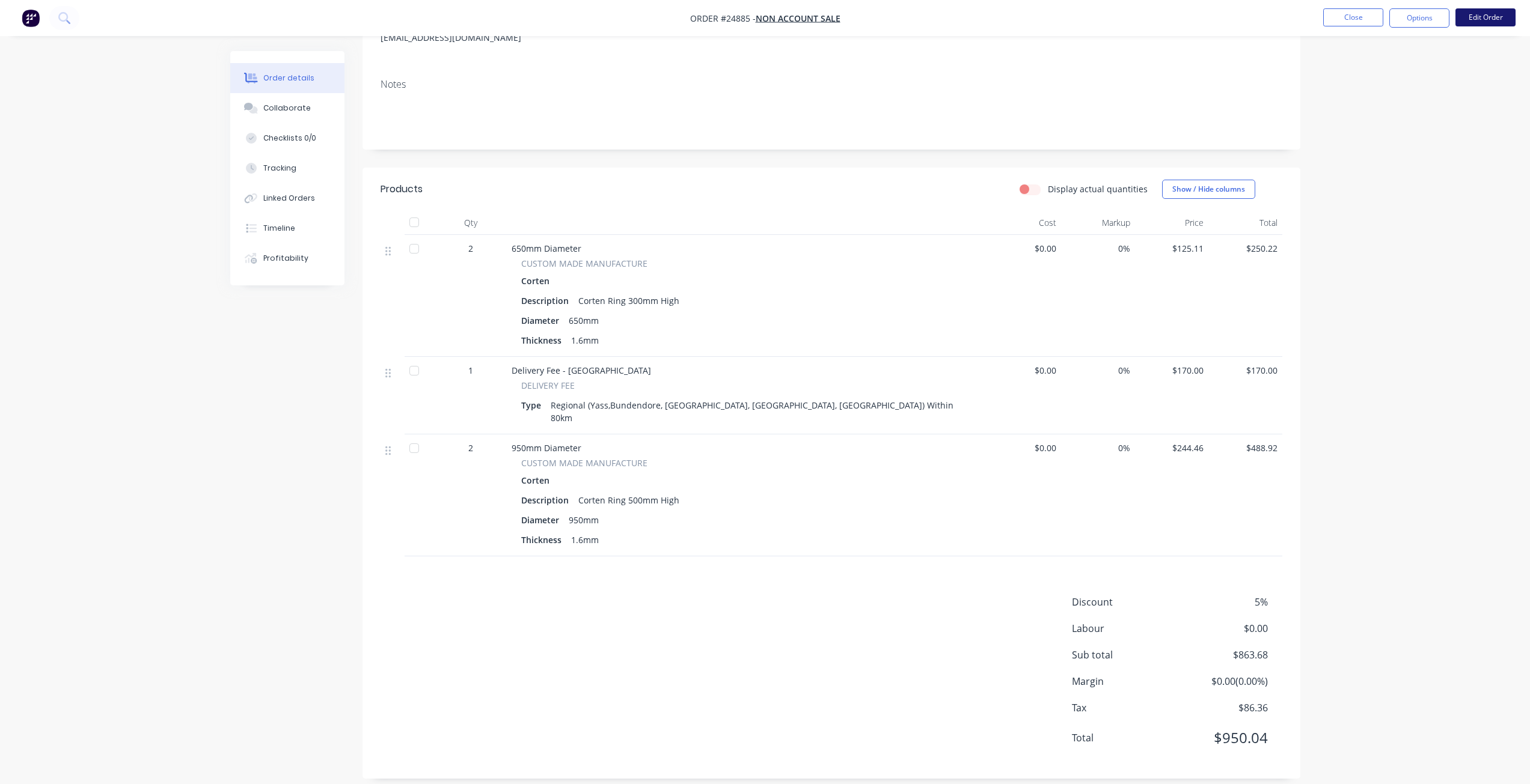
click at [1482, 15] on button "Edit Order" at bounding box center [1485, 17] width 60 height 18
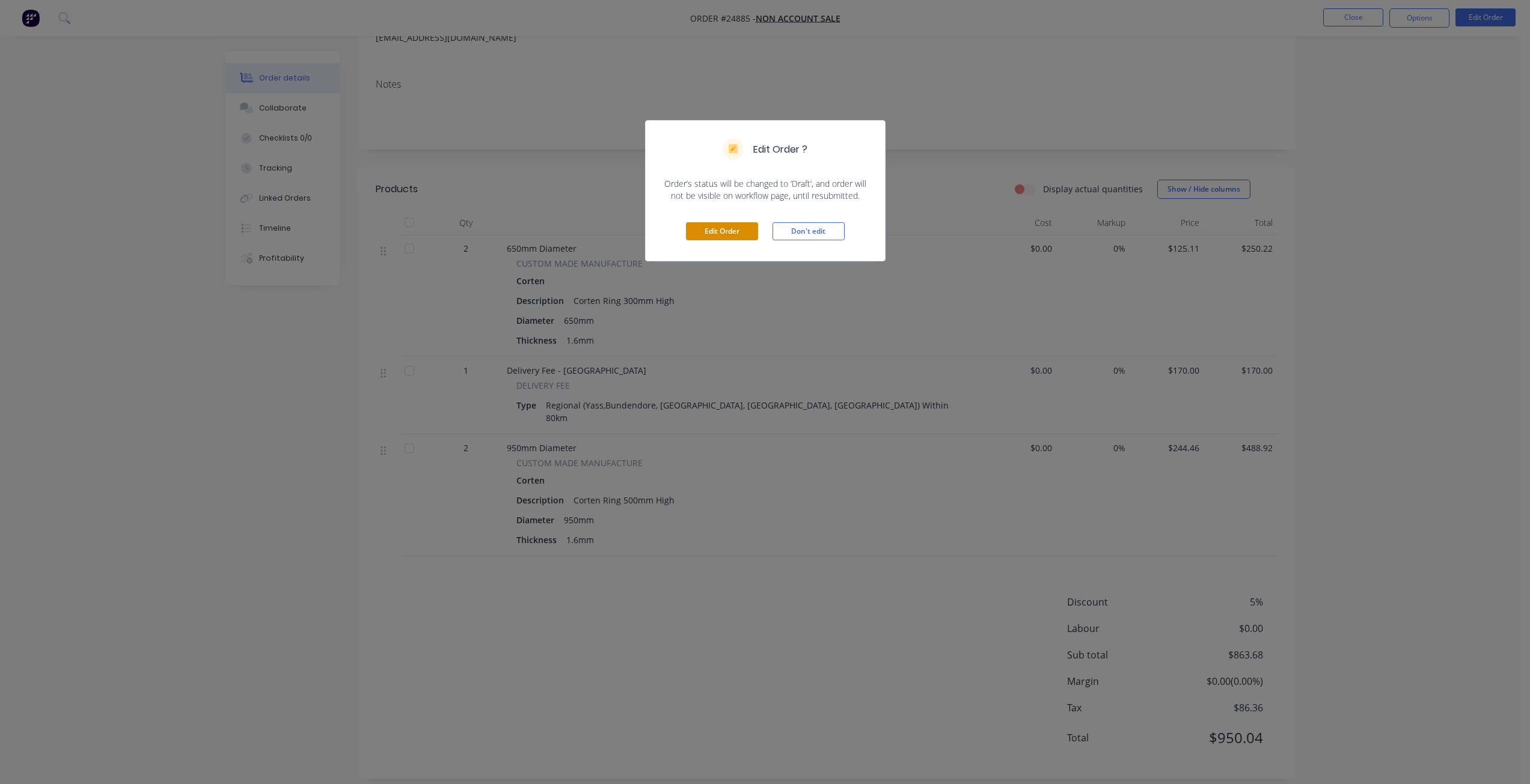
click at [725, 229] on button "Edit Order" at bounding box center [722, 231] width 72 height 18
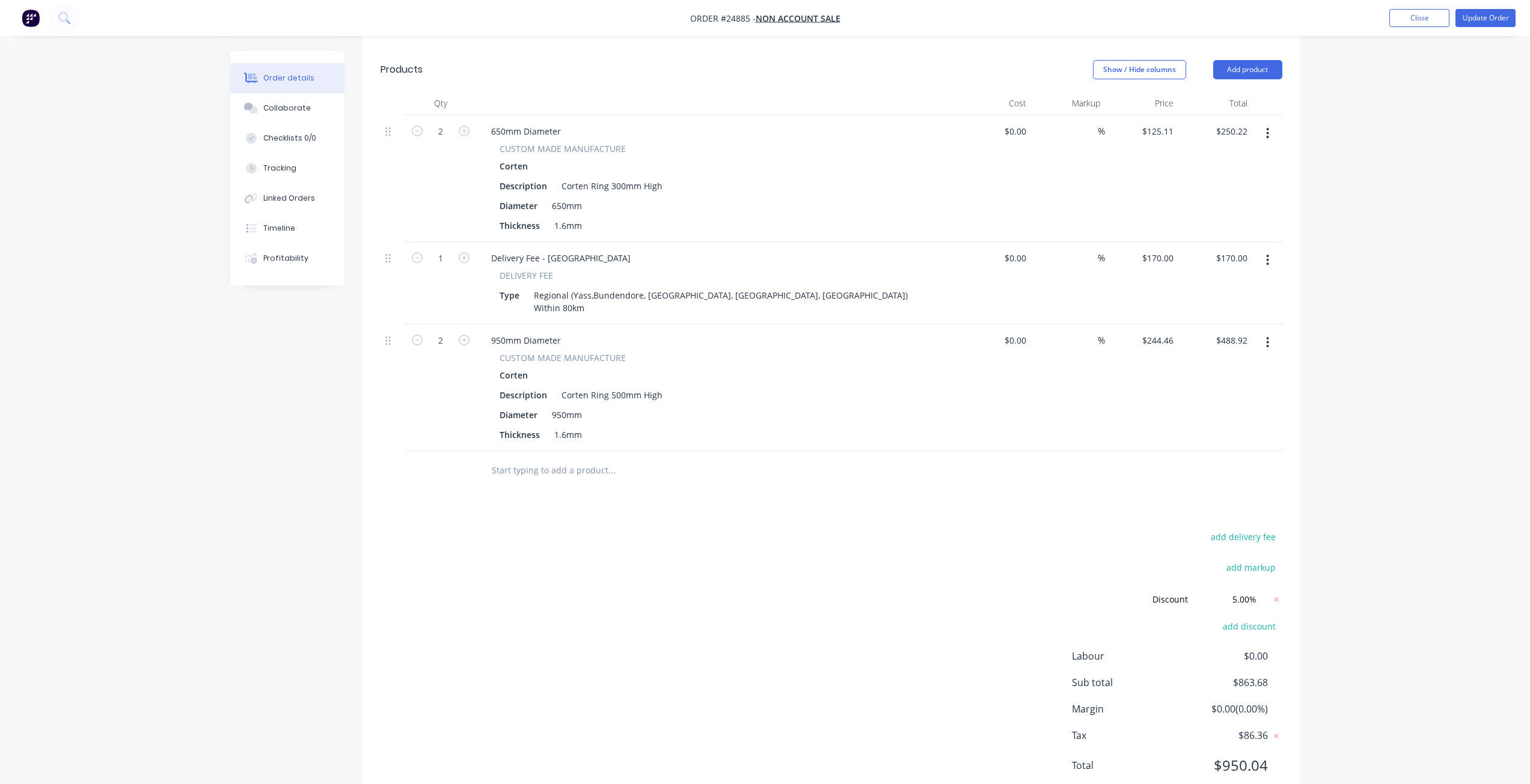
scroll to position [346, 0]
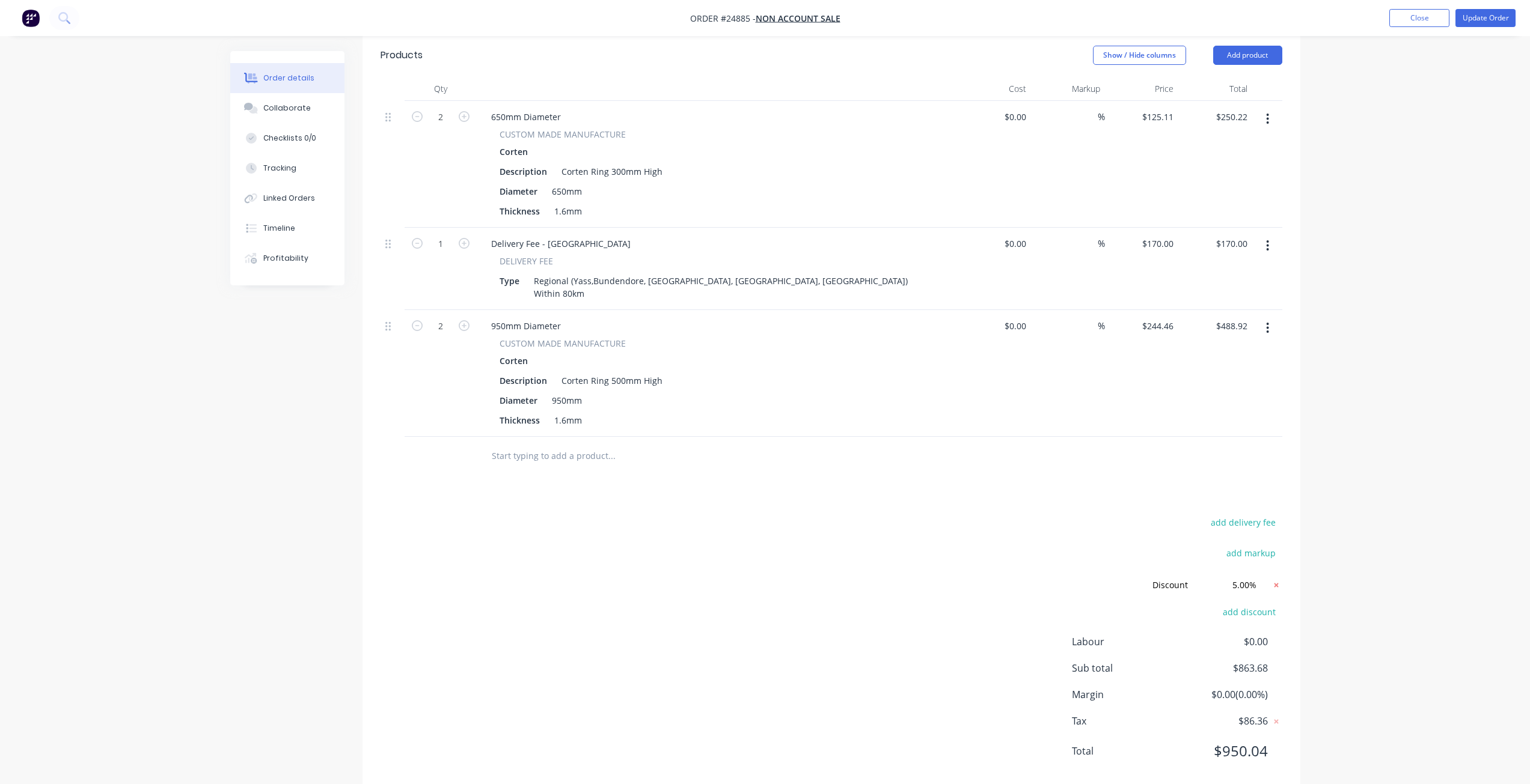
click at [1275, 583] on icon at bounding box center [1276, 585] width 4 height 4
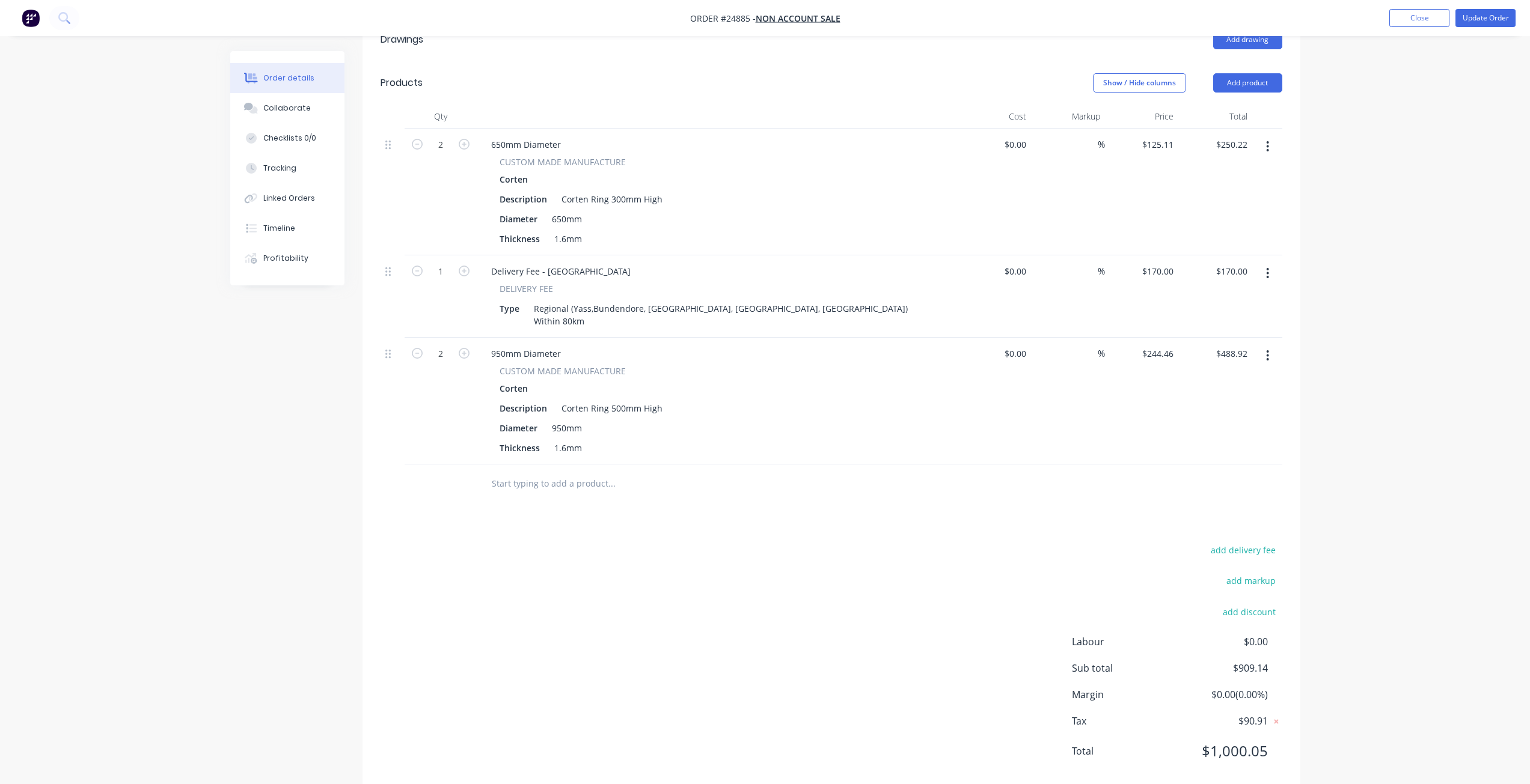
click at [1490, 4] on nav "Order #24885 - NON ACCOUNT SALE Add product Close Update Order" at bounding box center [765, 18] width 1530 height 36
click at [1488, 17] on button "Update Order" at bounding box center [1485, 18] width 60 height 18
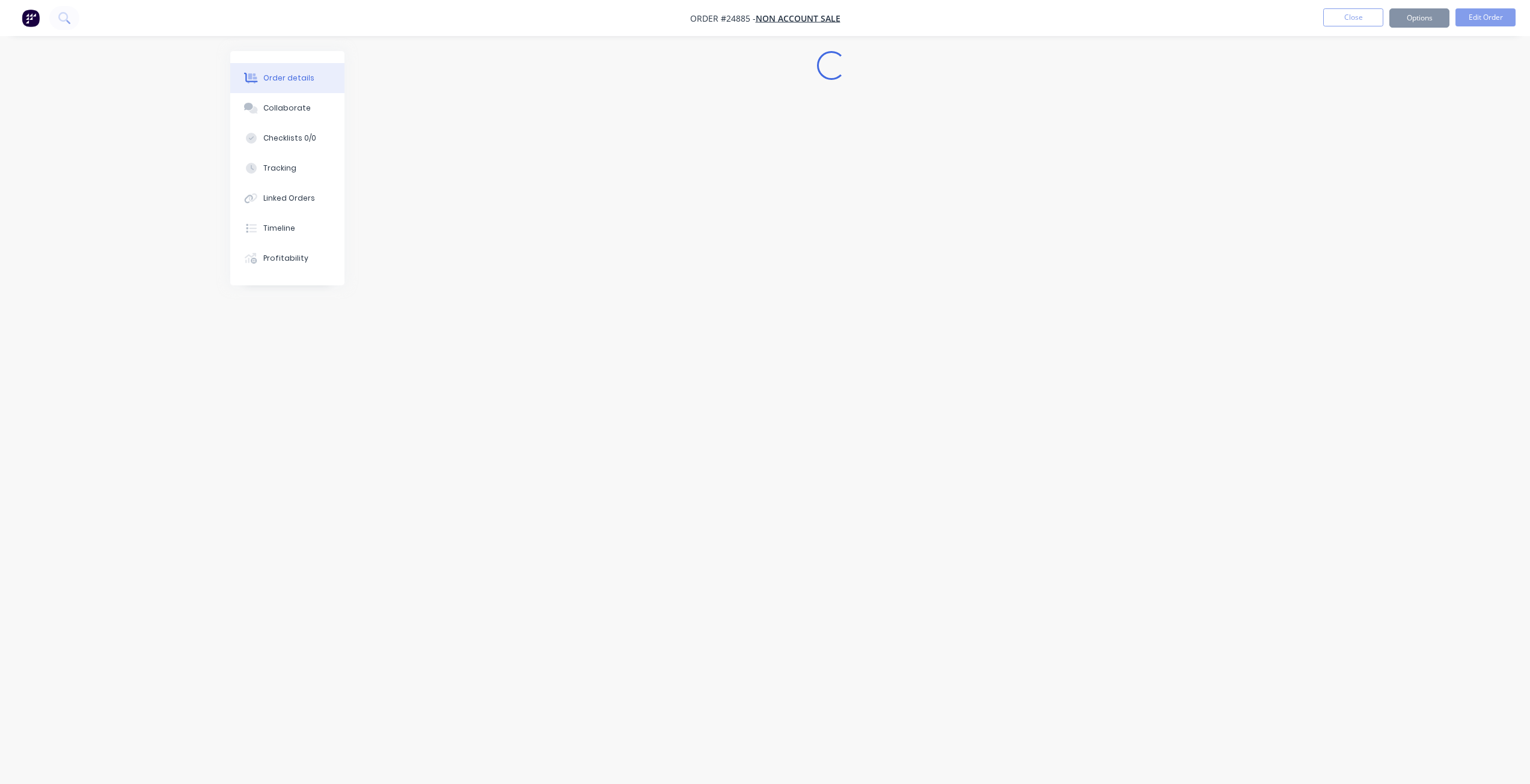
scroll to position [0, 0]
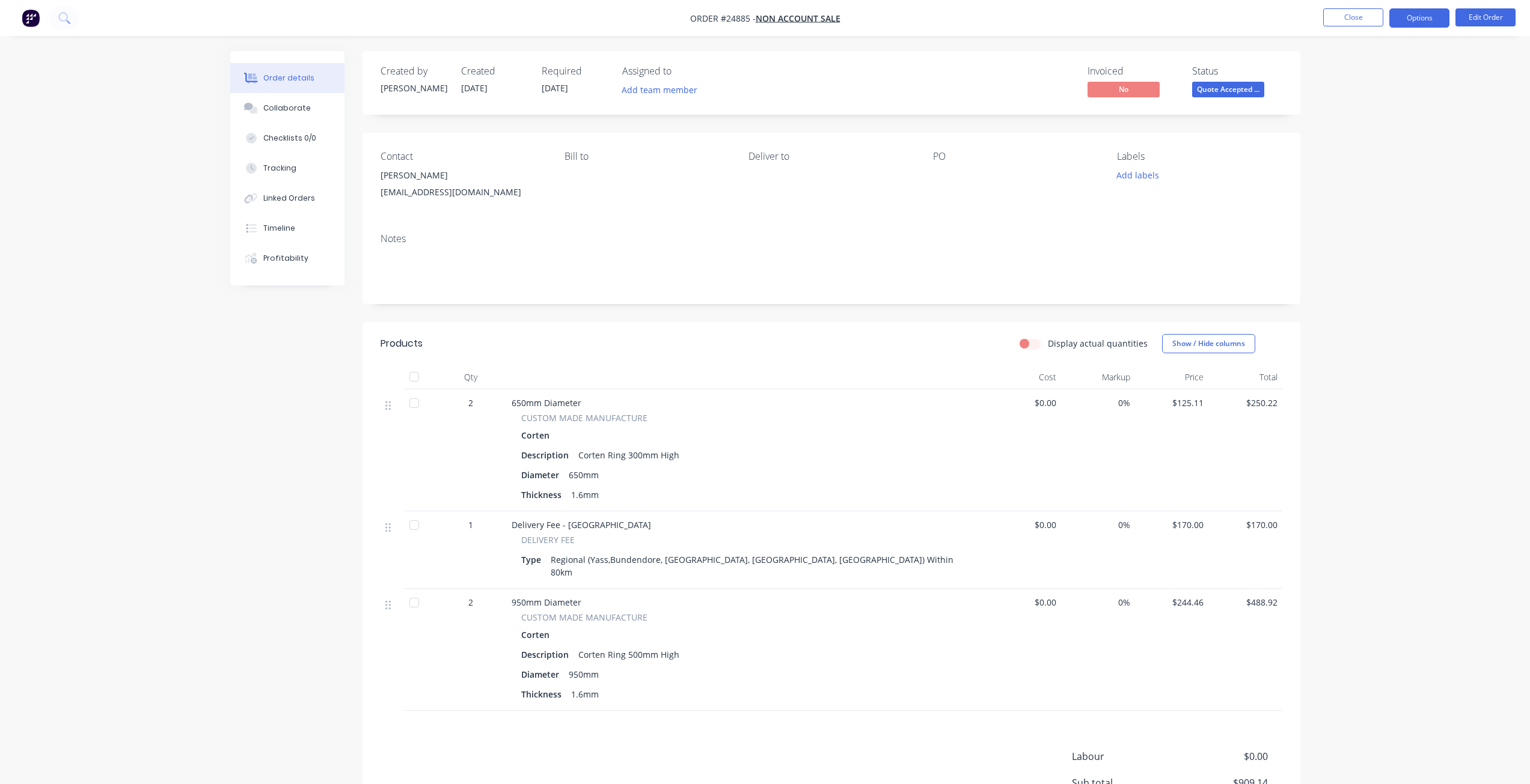
click at [1413, 23] on button "Options" at bounding box center [1419, 18] width 60 height 19
click at [1333, 70] on div "Invoice" at bounding box center [1383, 73] width 111 height 17
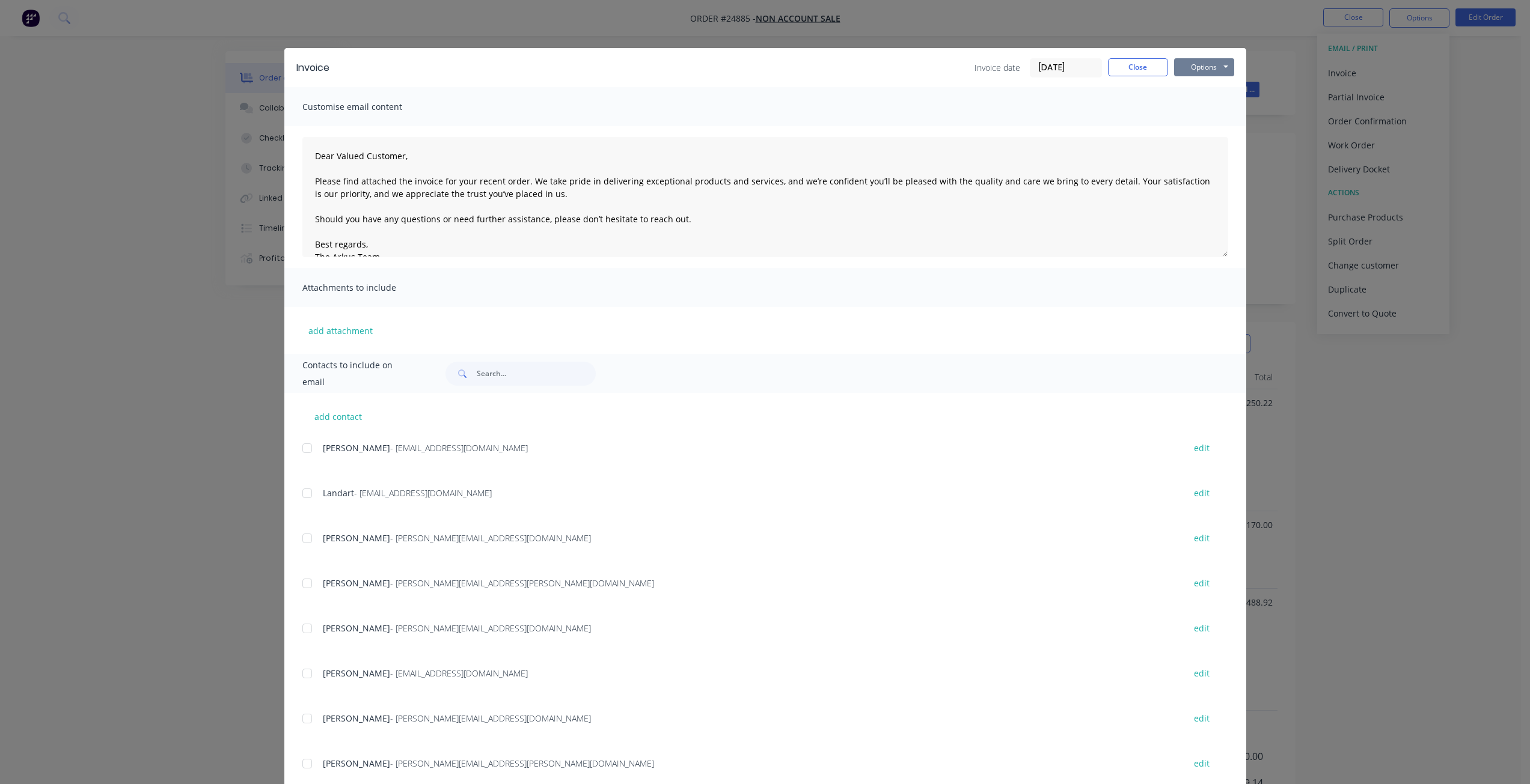
click at [1193, 66] on button "Options" at bounding box center [1204, 67] width 60 height 18
click at [1190, 105] on button "Print" at bounding box center [1212, 109] width 77 height 20
click at [1146, 64] on button "Close" at bounding box center [1138, 67] width 60 height 18
